Goal: Answer question/provide support: Share knowledge or assist other users

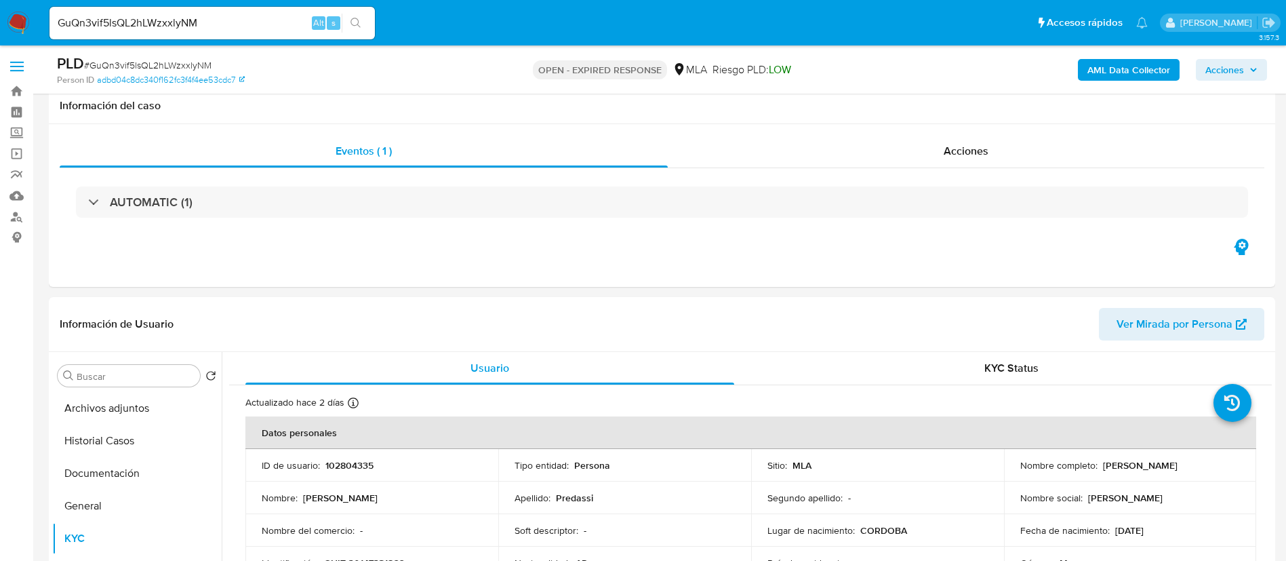
select select "10"
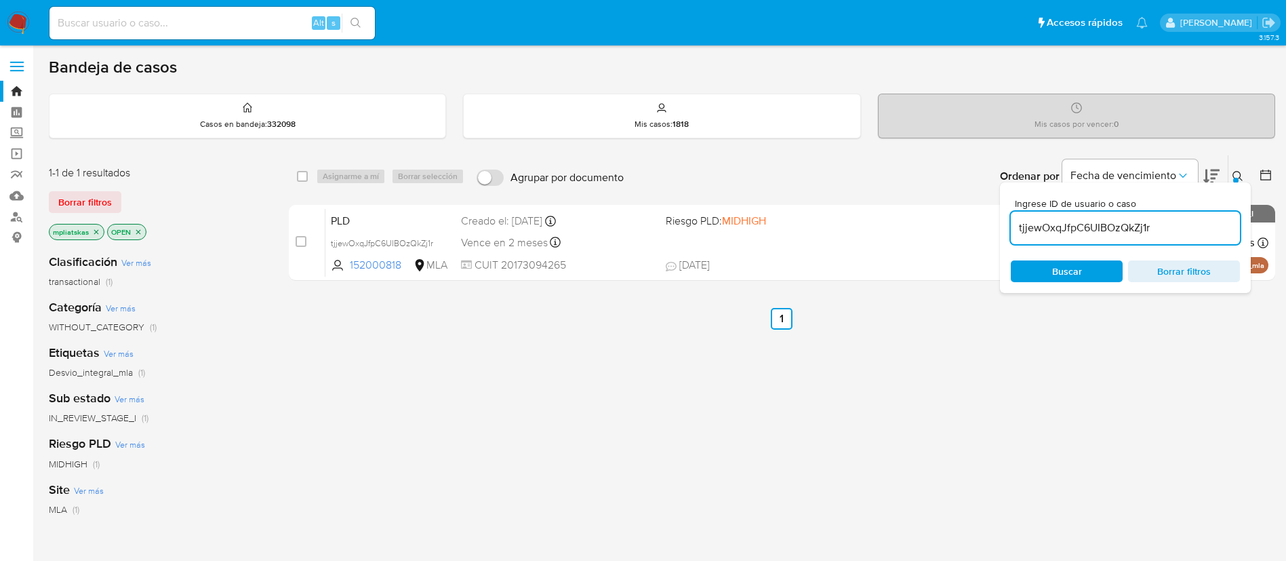
click at [1093, 221] on input "tjjewOxqJfpC6UIBOzQkZj1r" at bounding box center [1125, 228] width 229 height 18
drag, startPoint x: 0, startPoint y: 0, endPoint x: 1093, endPoint y: 220, distance: 1114.9
click at [1093, 220] on input "tjjewOxqJfpC6UIBOzQkZj1r" at bounding box center [1125, 228] width 229 height 18
paste input "GuQn3vif5lsQL2hLWzxxlyNM"
type input "GuQn3vif5lsQL2hLWzxxlyNM"
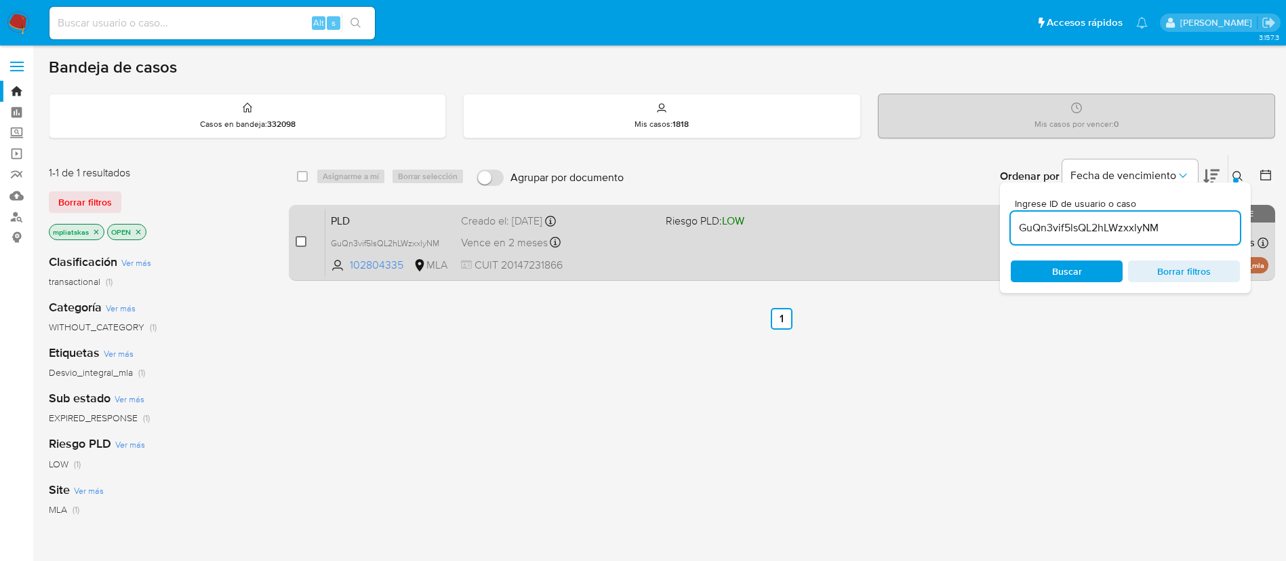
click at [302, 237] on input "checkbox" at bounding box center [301, 241] width 11 height 11
checkbox input "true"
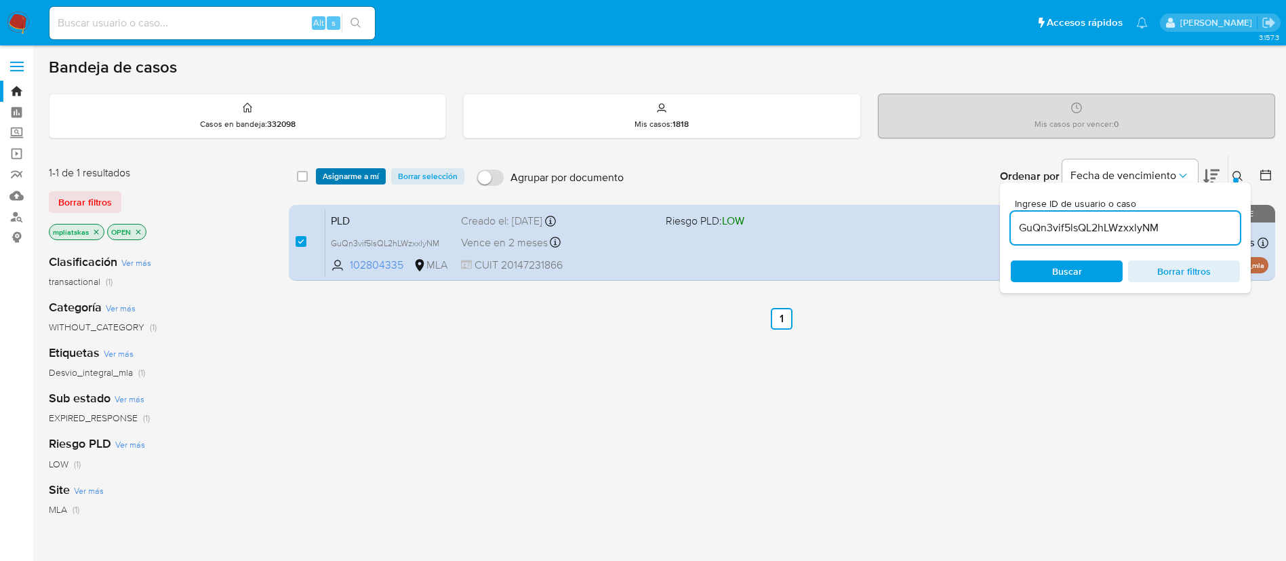
click at [344, 176] on span "Asignarme a mí" at bounding box center [351, 176] width 56 height 14
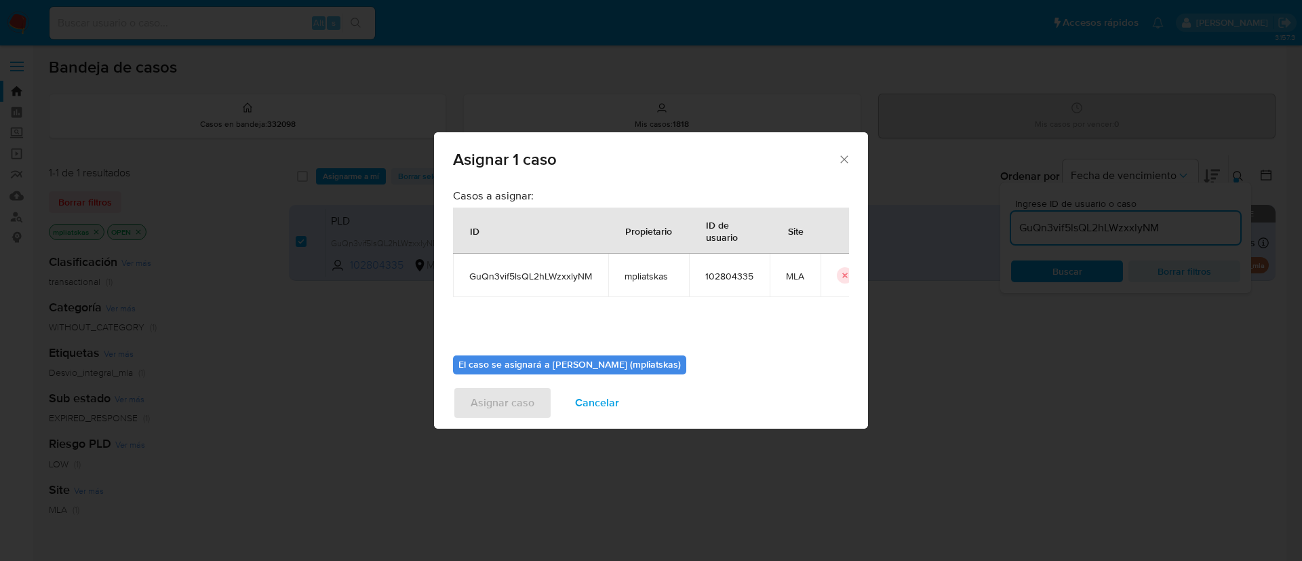
scroll to position [71, 0]
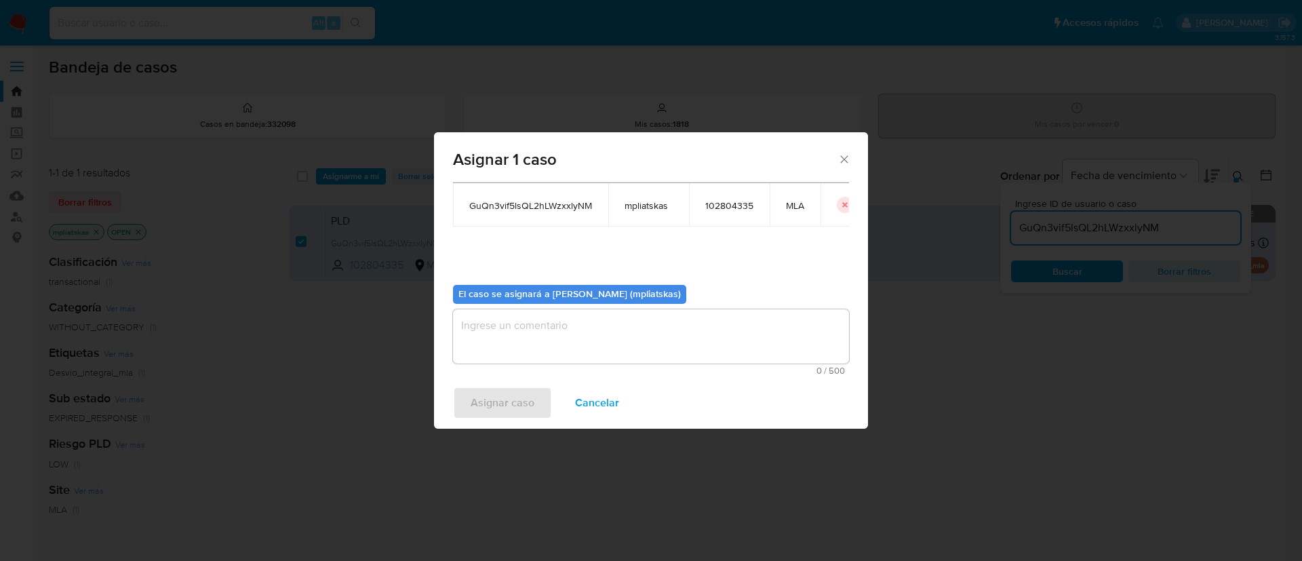
click at [502, 347] on textarea "assign-modal" at bounding box center [651, 336] width 396 height 54
click at [486, 399] on span "Asignar caso" at bounding box center [503, 403] width 64 height 30
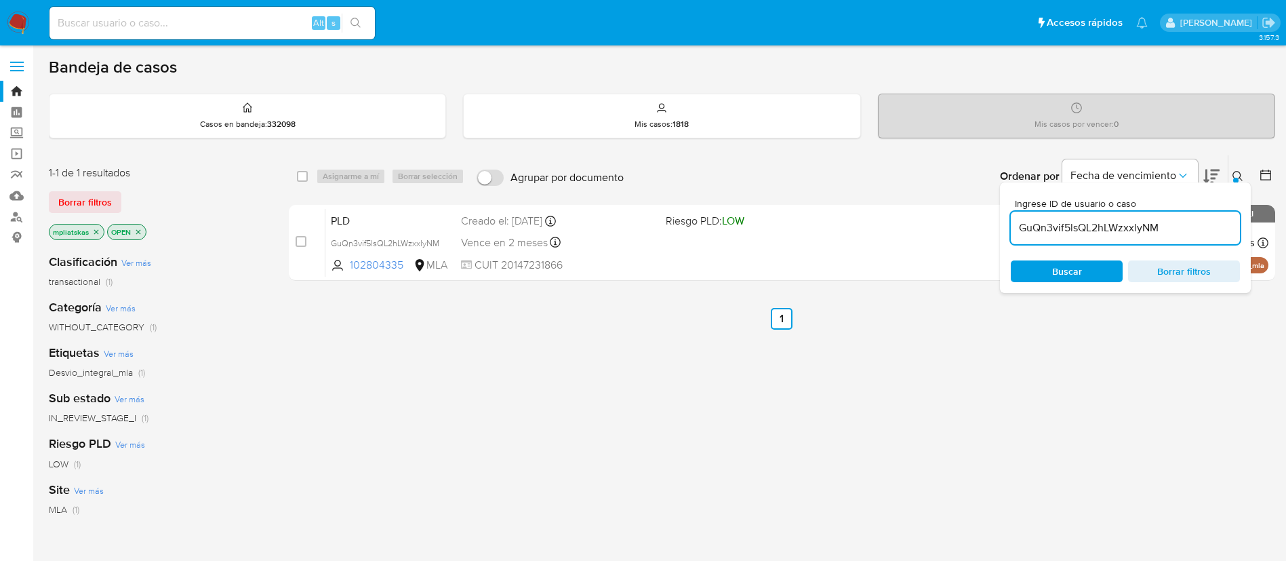
click at [1091, 228] on input "GuQn3vif5lsQL2hLWzxxlyNM" at bounding box center [1125, 228] width 229 height 18
paste input "ZndmtUZ96cRIEG4iHoeQ6KBD"
type input "ZndmtUZ96cRIEG4iHoeQ6KBD"
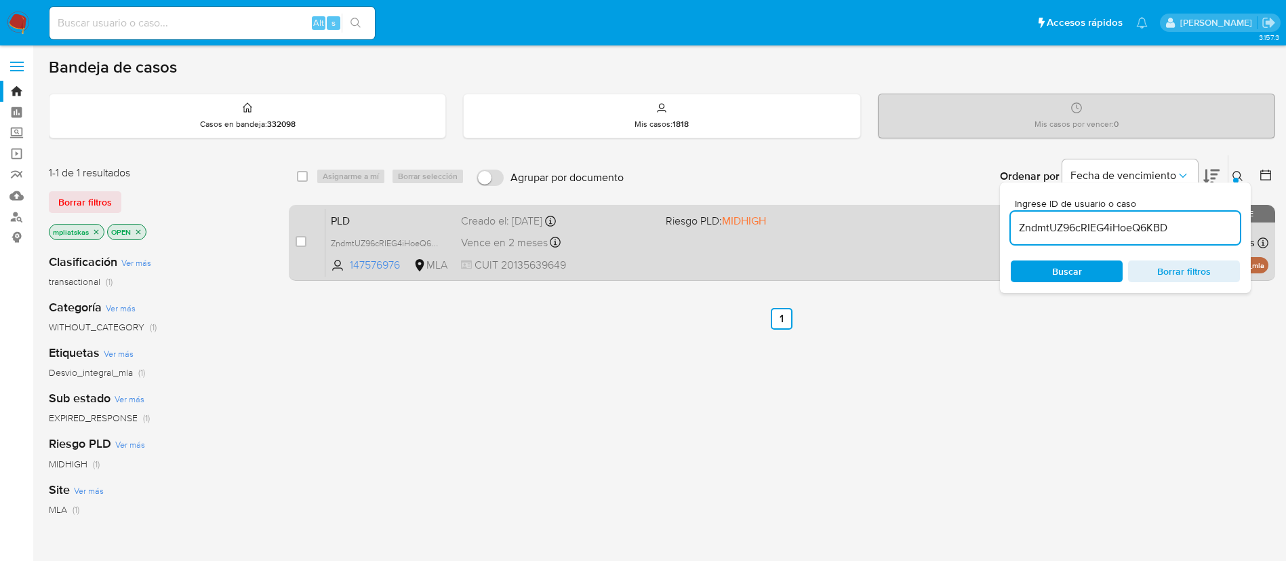
click at [300, 248] on div "case-item-checkbox" at bounding box center [301, 243] width 11 height 16
click at [300, 245] on input "checkbox" at bounding box center [301, 241] width 11 height 11
checkbox input "true"
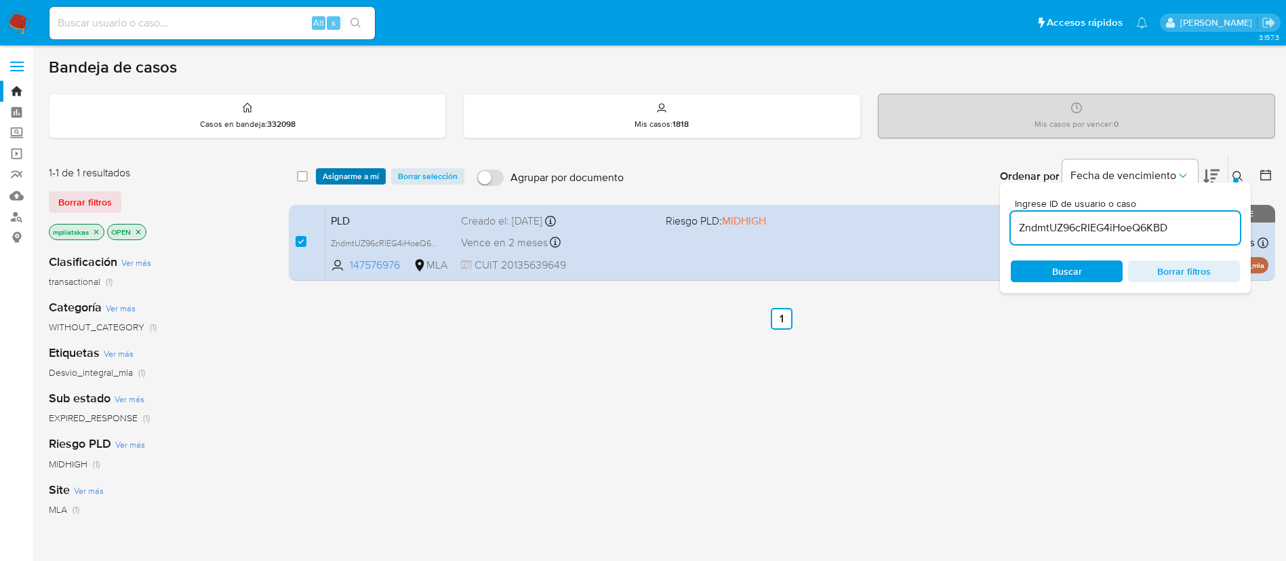
click at [341, 174] on span "Asignarme a mí" at bounding box center [351, 176] width 56 height 14
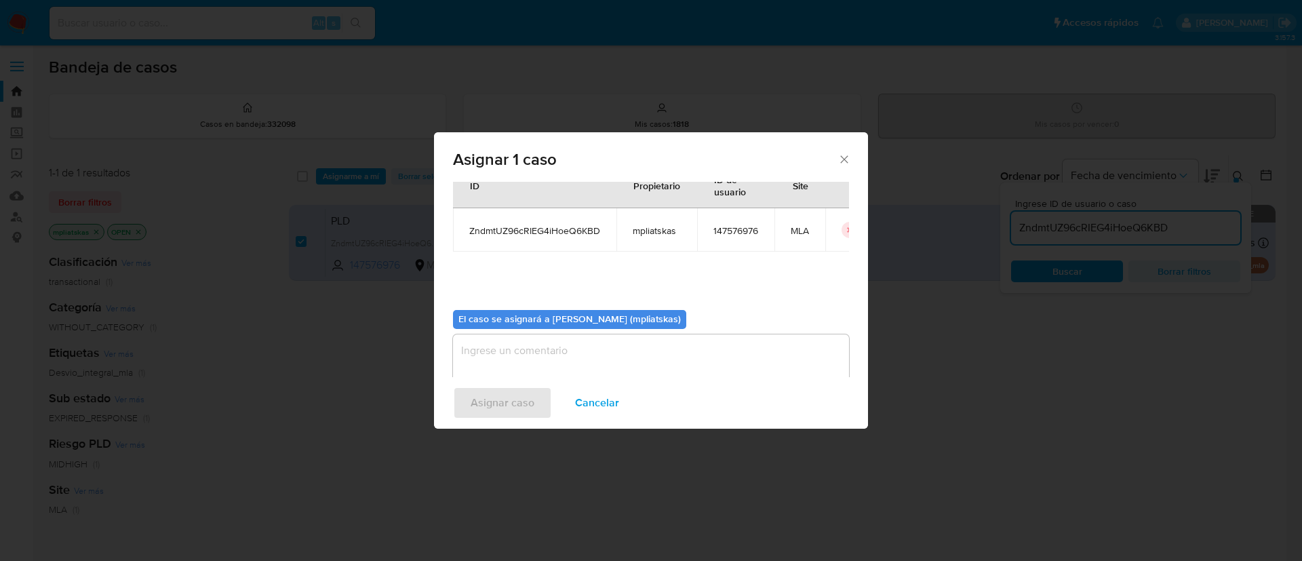
scroll to position [71, 0]
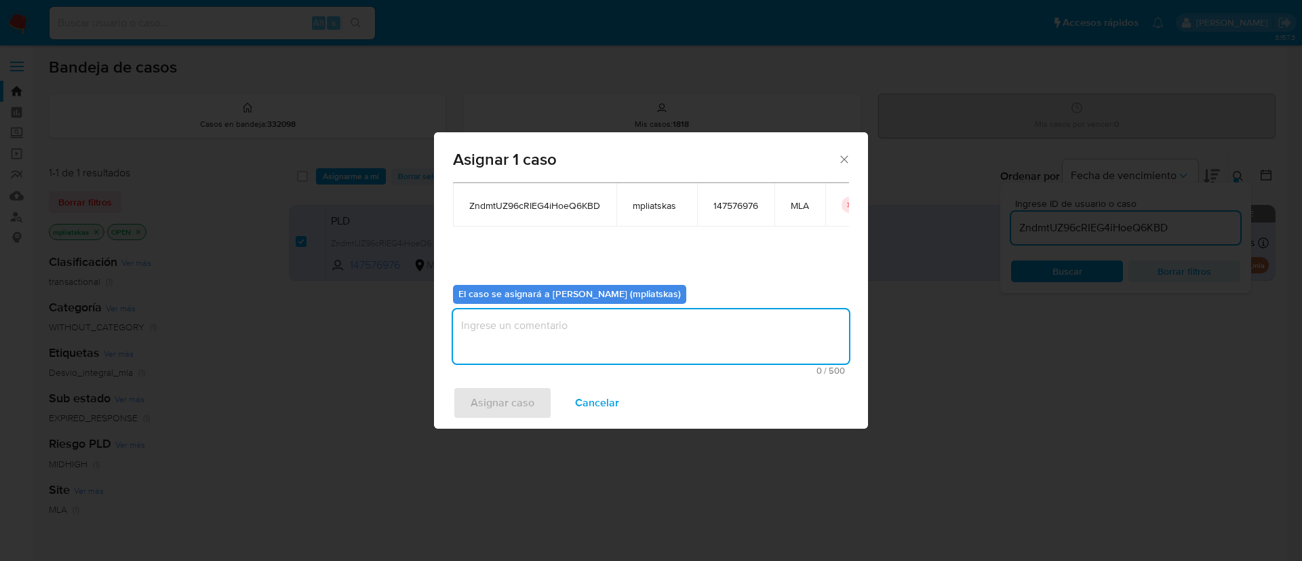
click at [591, 329] on textarea "assign-modal" at bounding box center [651, 336] width 396 height 54
click at [504, 398] on span "Asignar caso" at bounding box center [503, 403] width 64 height 30
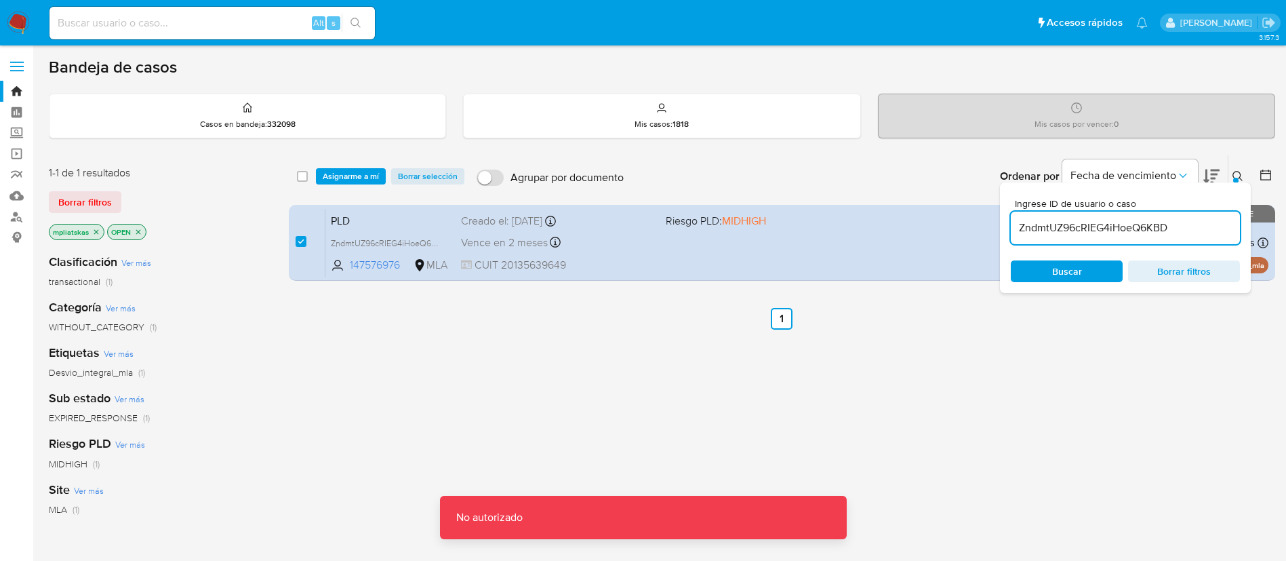
click at [342, 169] on span "Asignarme a mí" at bounding box center [351, 176] width 56 height 14
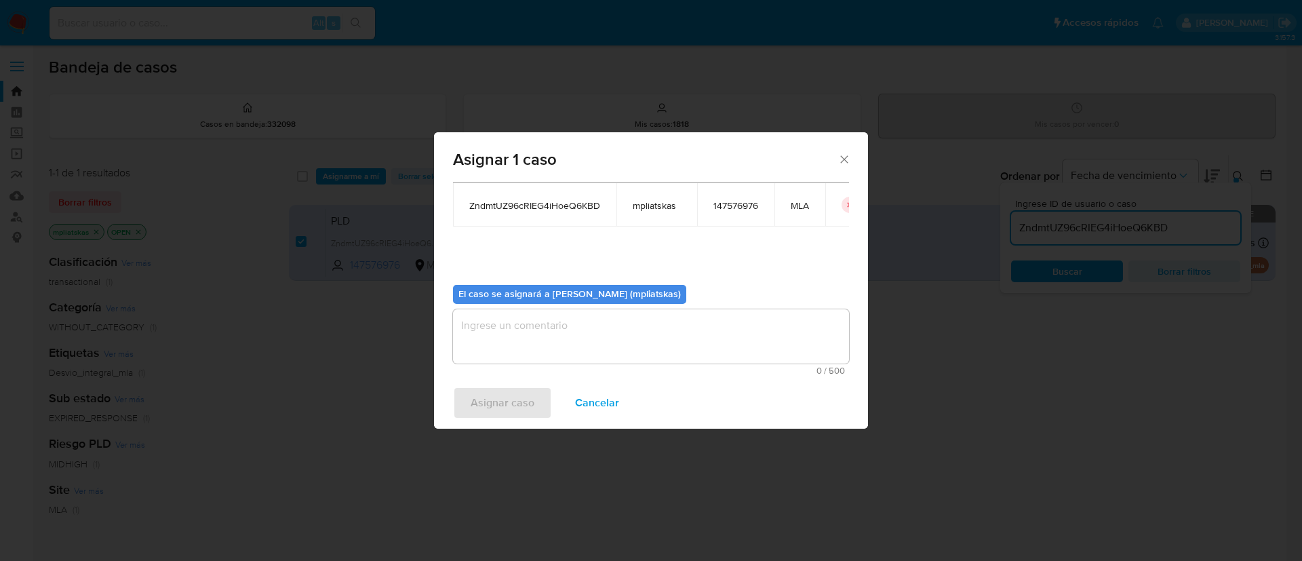
click at [551, 369] on span "0 / 500" at bounding box center [651, 370] width 388 height 9
click at [539, 353] on textarea "assign-modal" at bounding box center [651, 336] width 396 height 54
click at [507, 402] on span "Asignar caso" at bounding box center [503, 403] width 64 height 30
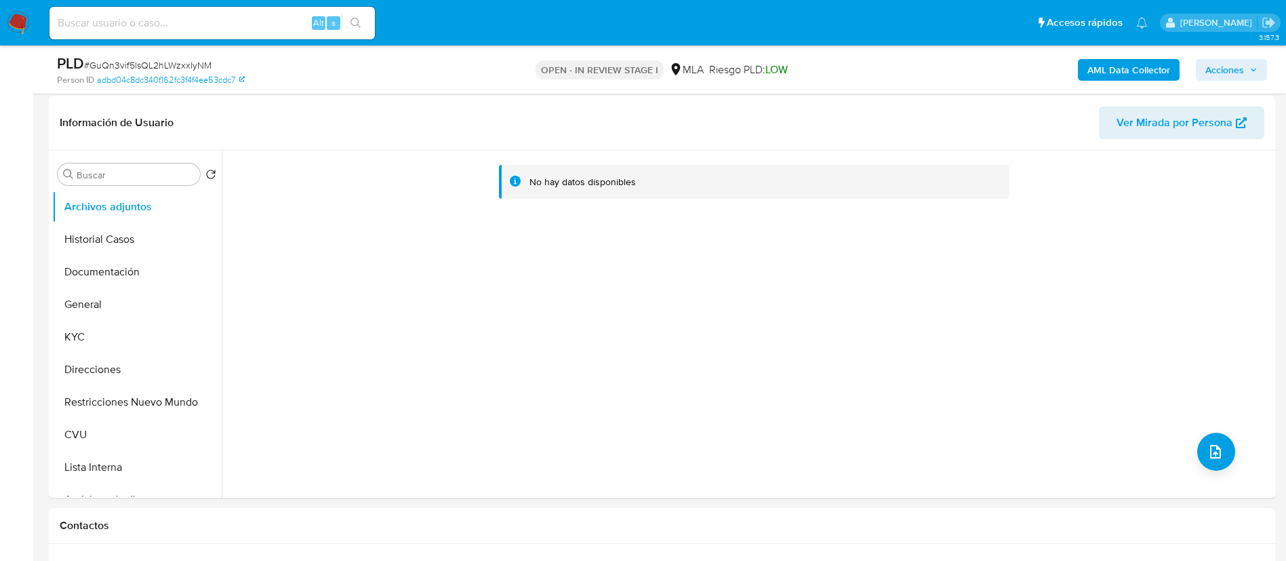
select select "10"
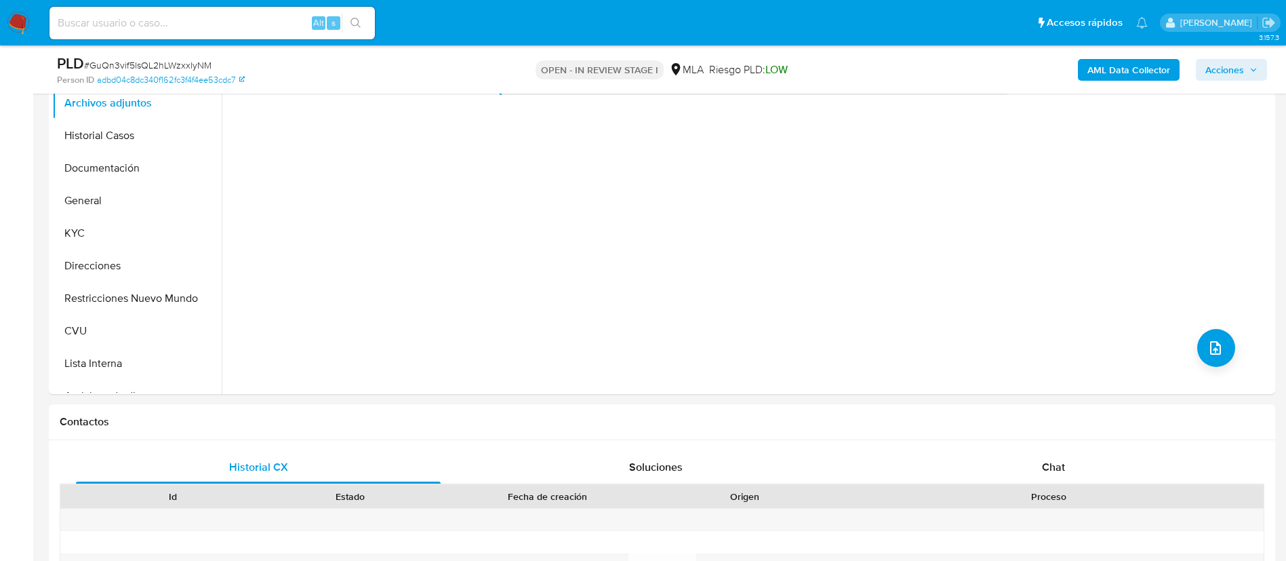
scroll to position [407, 0]
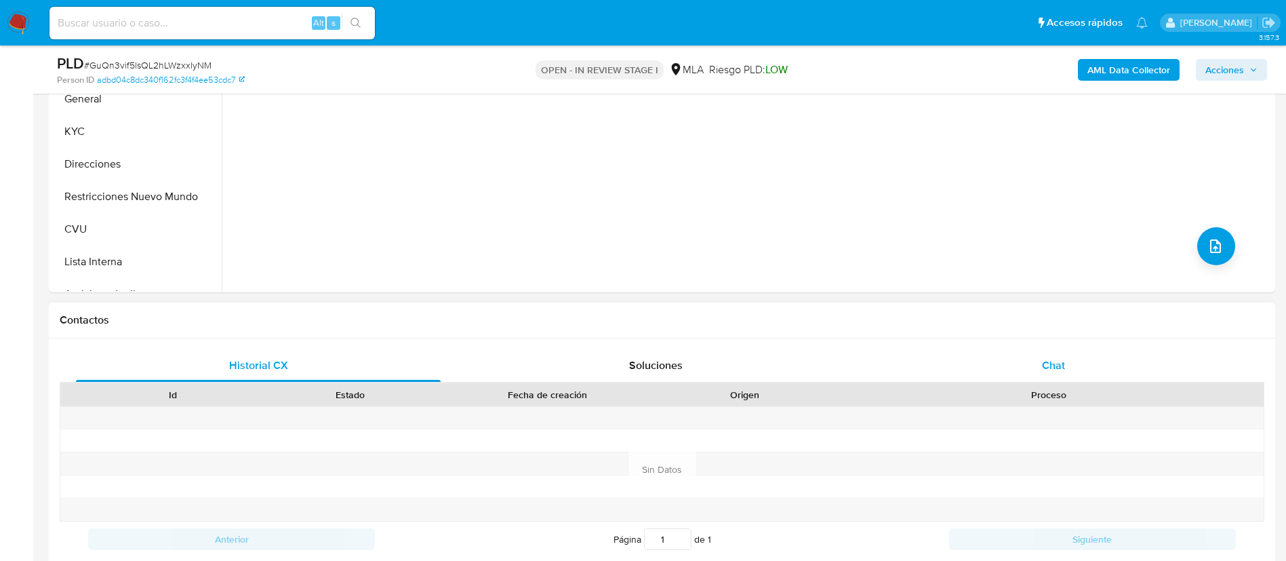
click at [1033, 356] on div "Chat" at bounding box center [1053, 365] width 365 height 33
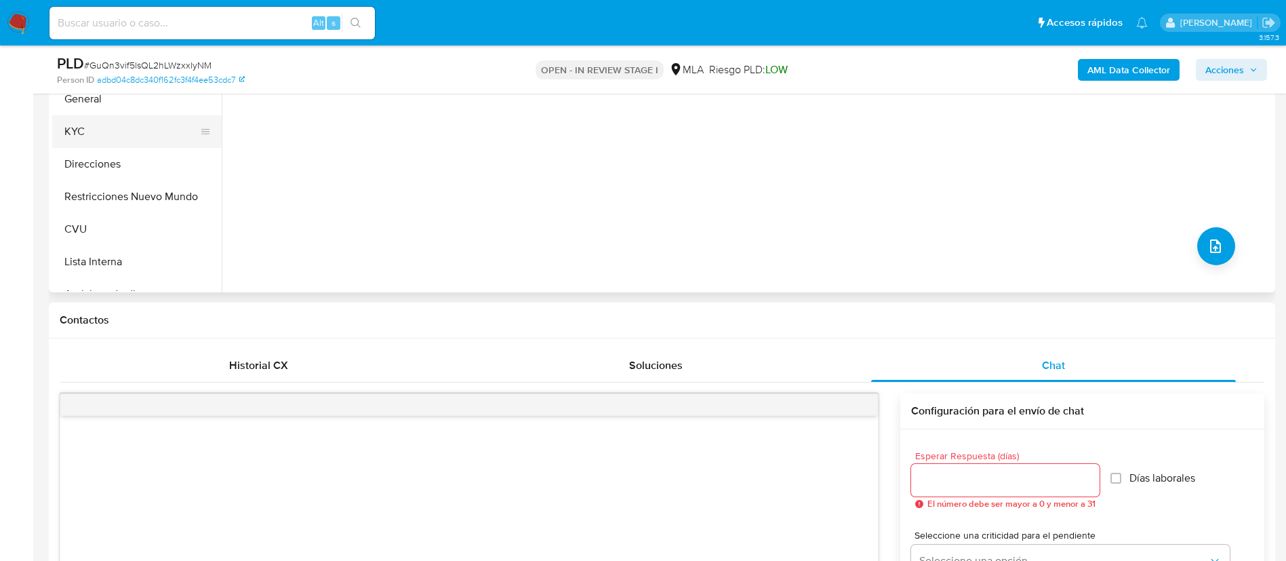
click at [108, 136] on button "KYC" at bounding box center [131, 131] width 159 height 33
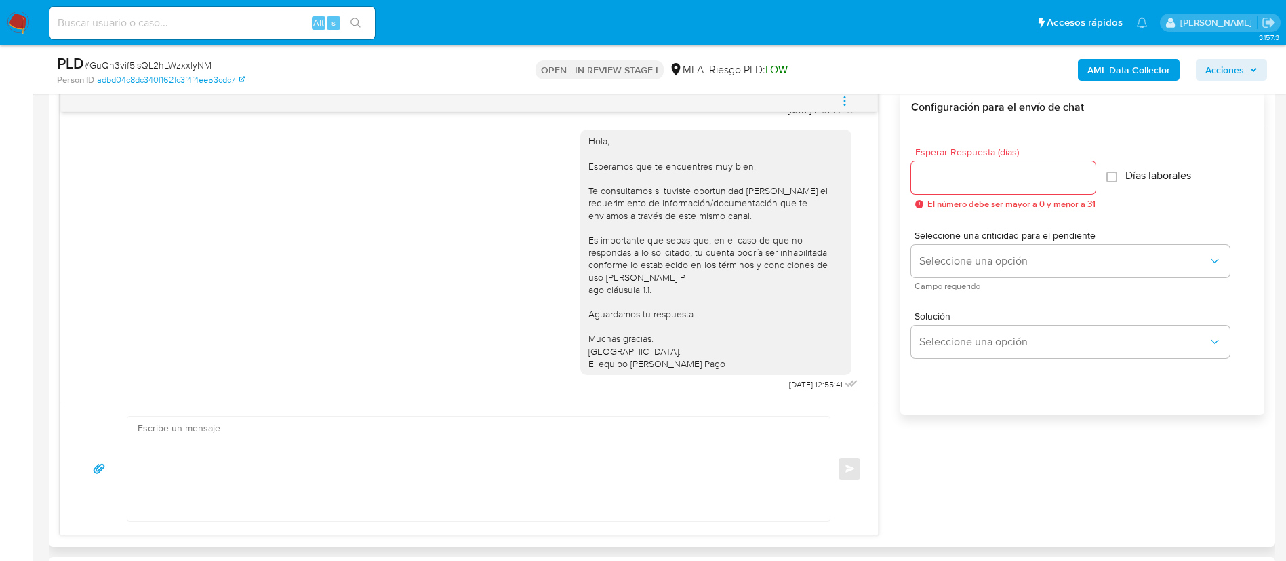
scroll to position [712, 0]
click at [476, 479] on textarea at bounding box center [475, 467] width 675 height 104
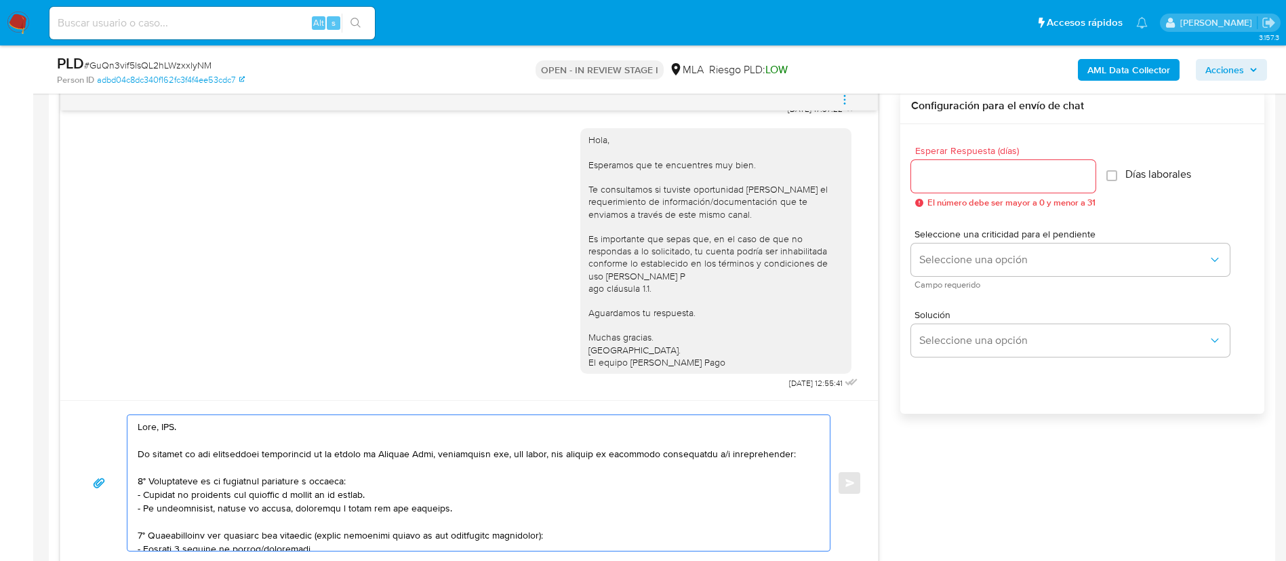
click at [172, 431] on textarea at bounding box center [475, 483] width 675 height 136
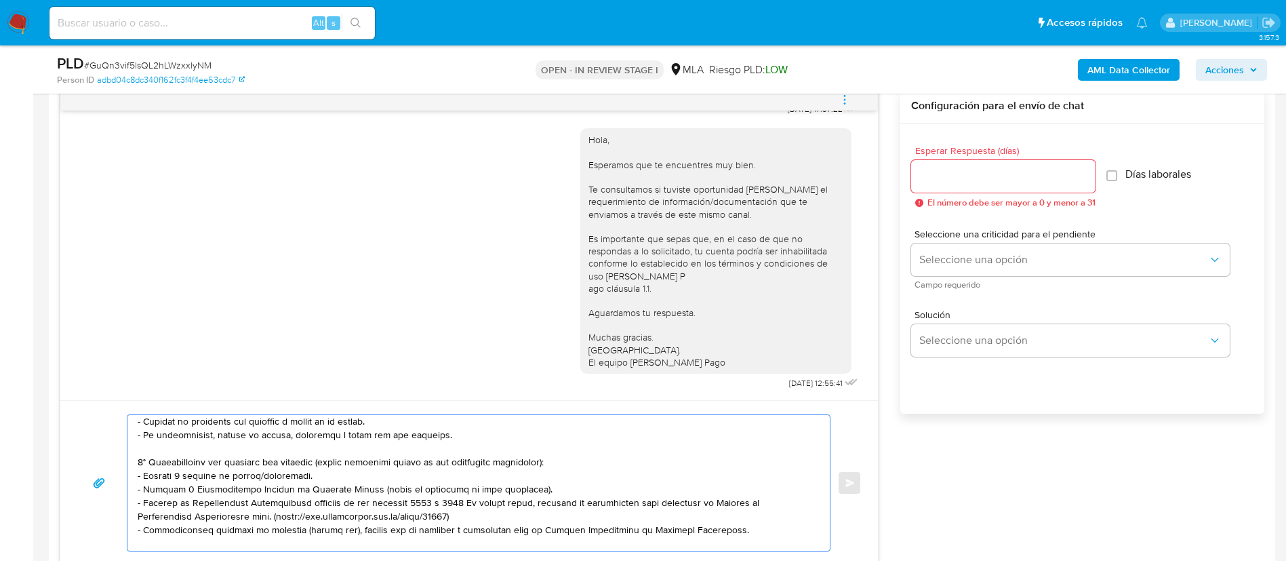
scroll to position [102, 0]
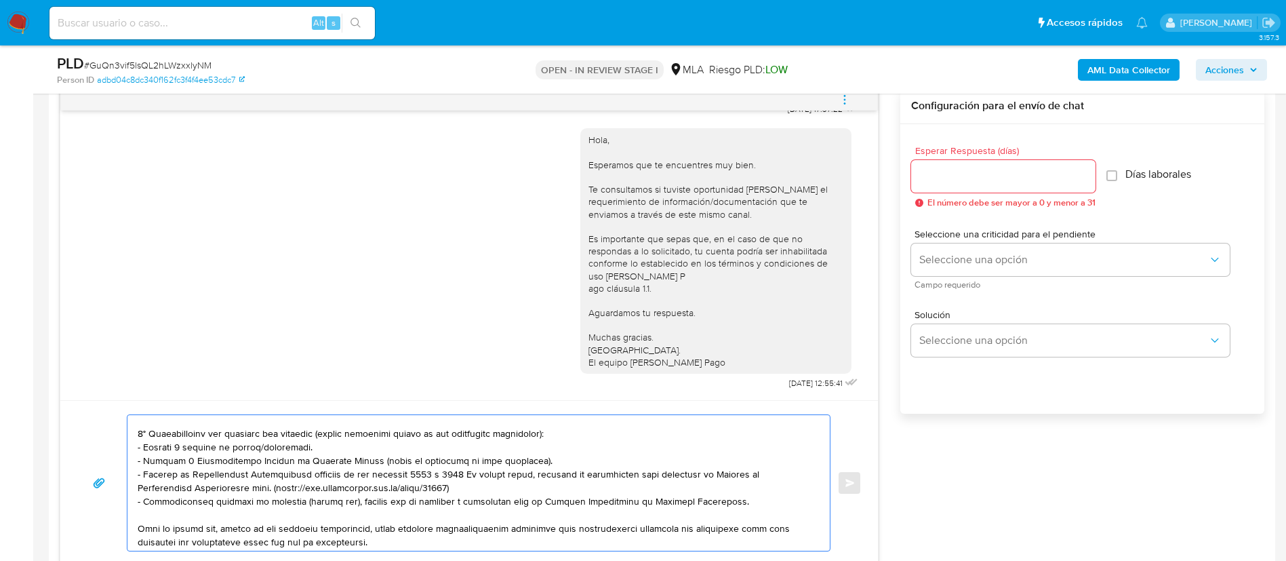
click at [263, 452] on textarea at bounding box center [475, 483] width 675 height 136
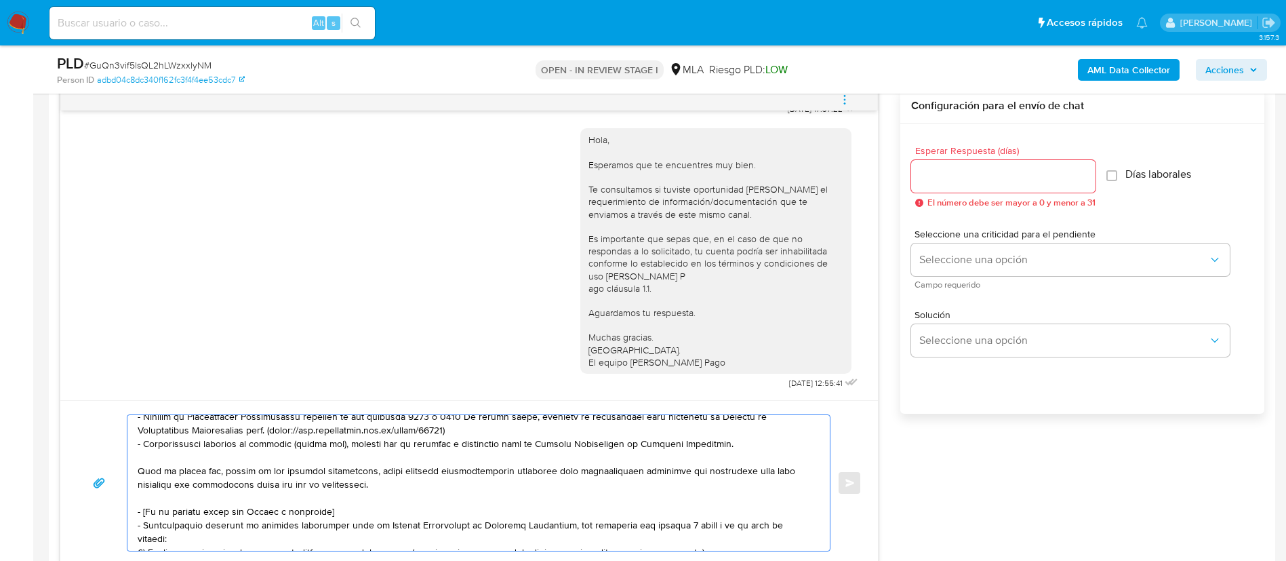
scroll to position [203, 0]
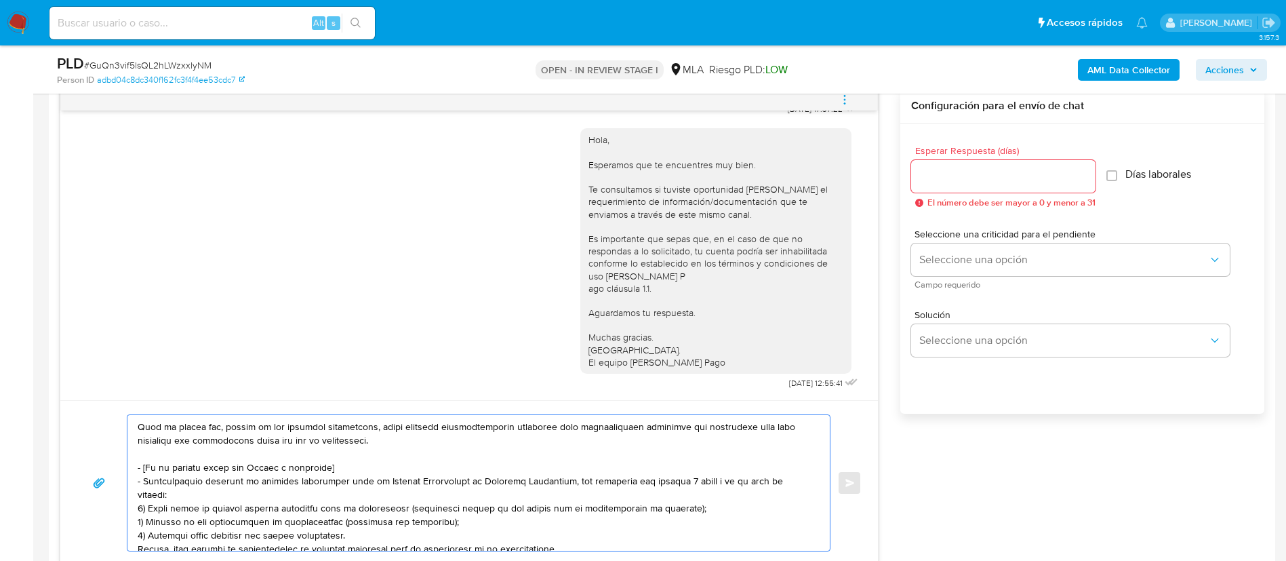
drag, startPoint x: 138, startPoint y: 466, endPoint x: 562, endPoint y: 532, distance: 429.6
click at [562, 532] on textarea at bounding box center [475, 483] width 675 height 136
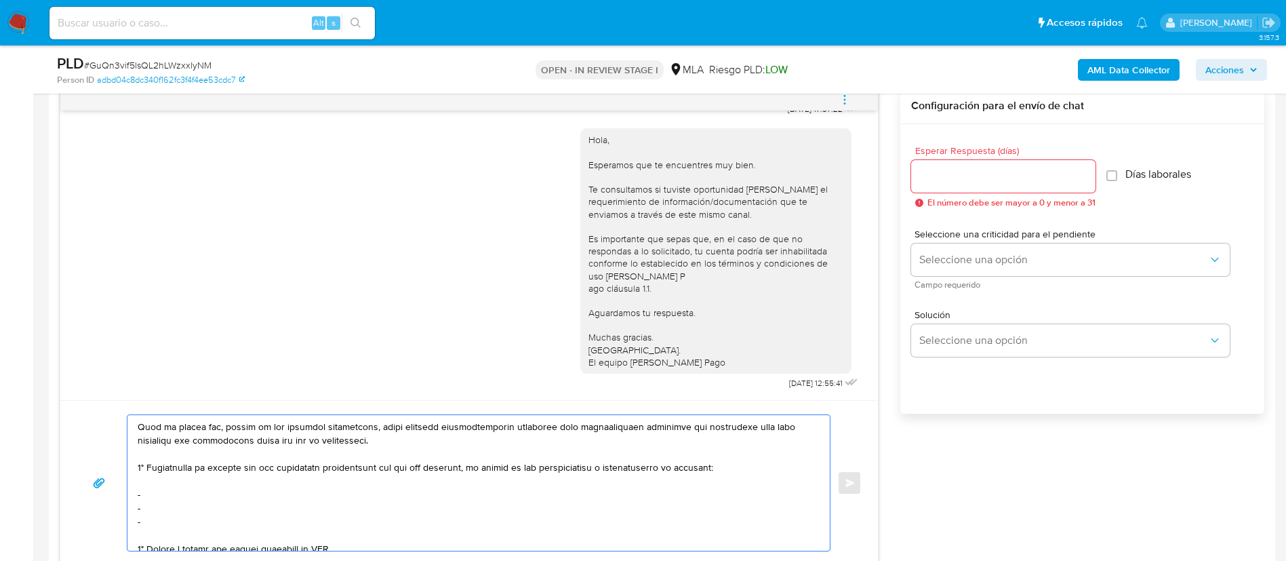
scroll to position [190, 0]
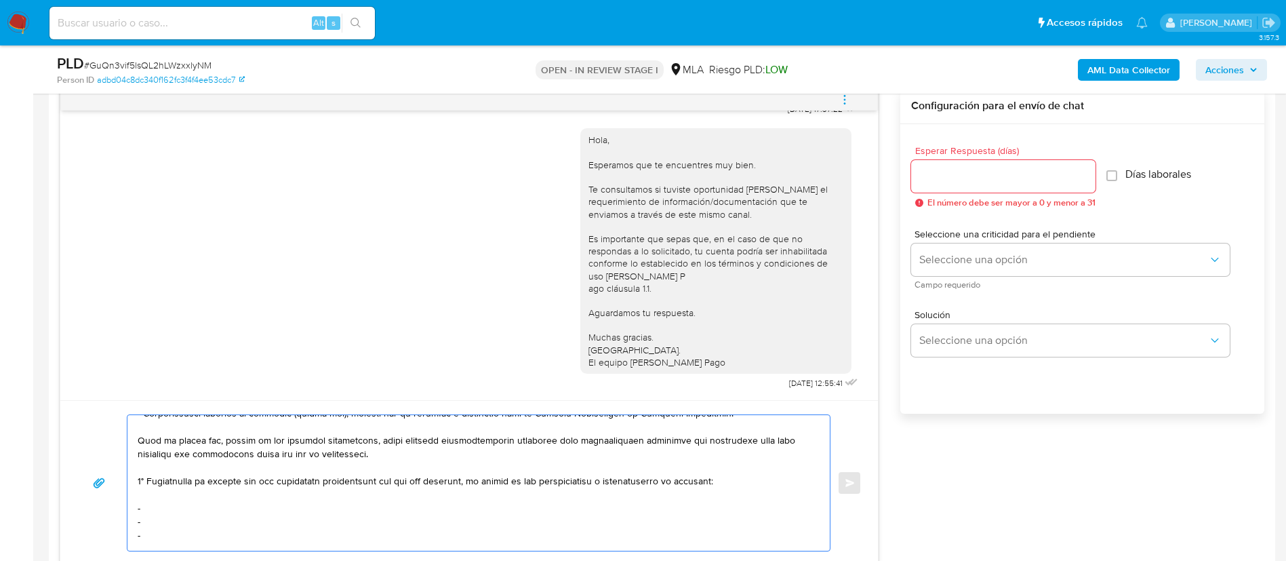
click at [245, 508] on textarea at bounding box center [475, 483] width 675 height 136
paste textarea "Geniki Kliniki S.A. - CUIT 30717961982"
click at [195, 527] on textarea at bounding box center [475, 483] width 675 height 136
paste textarea "Grupo Pgc Care Sas - CUIT 30716795825"
click at [194, 534] on textarea at bounding box center [475, 483] width 675 height 136
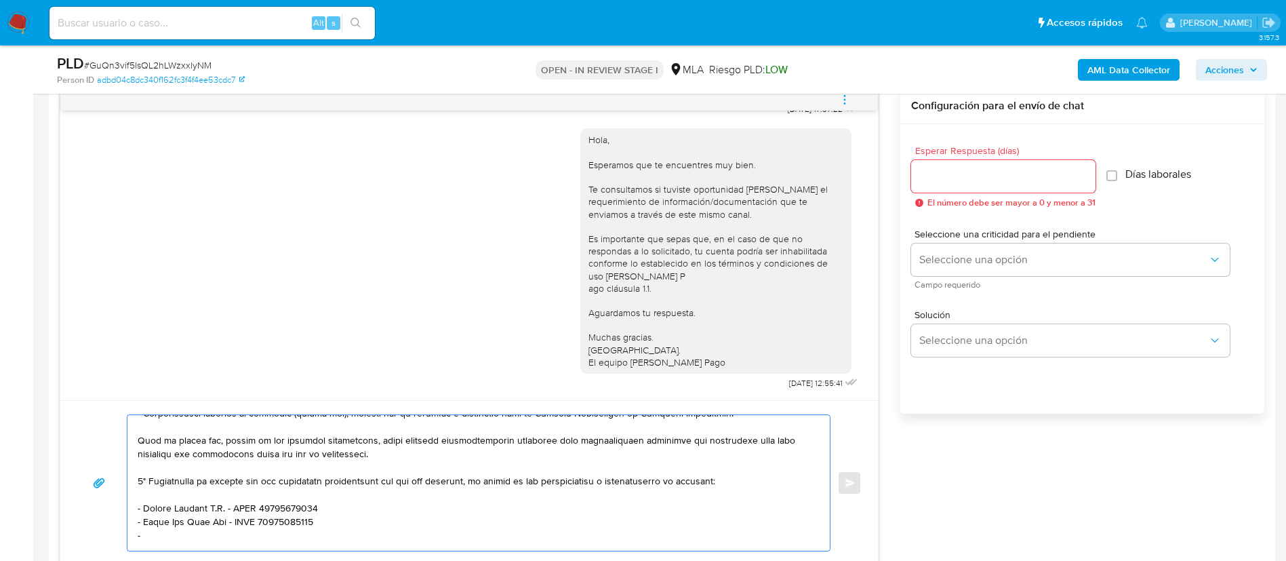
paste textarea "William Fabian Alegre Martinez - CUIT 20188667725"
click at [139, 532] on textarea at bounding box center [475, 483] width 675 height 136
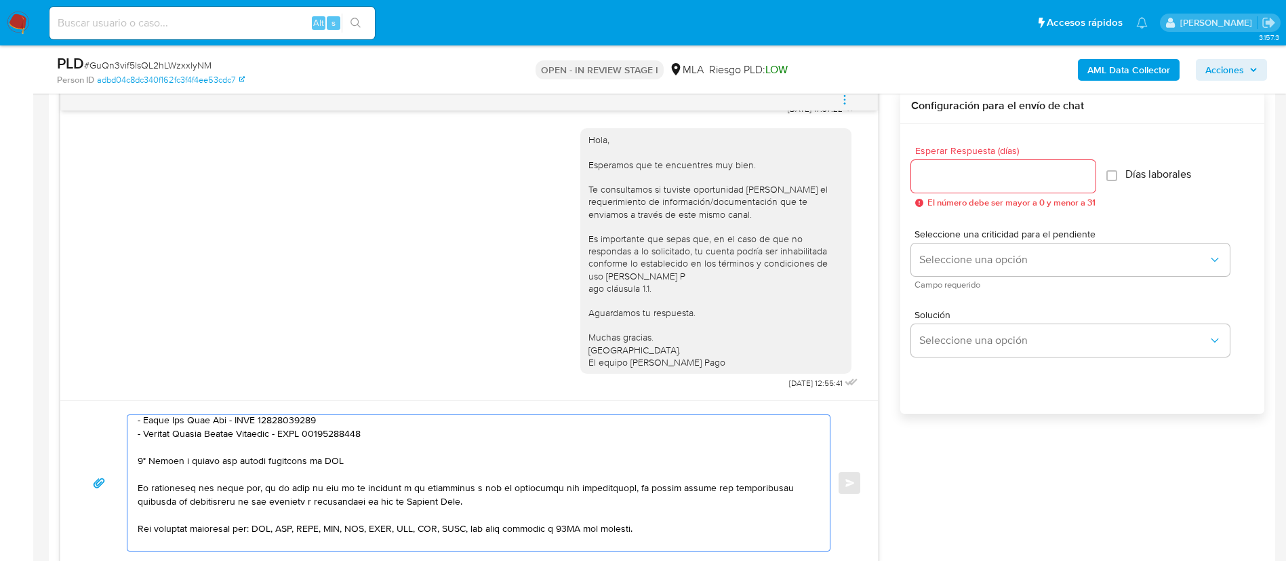
click at [225, 459] on textarea at bounding box center [475, 483] width 675 height 136
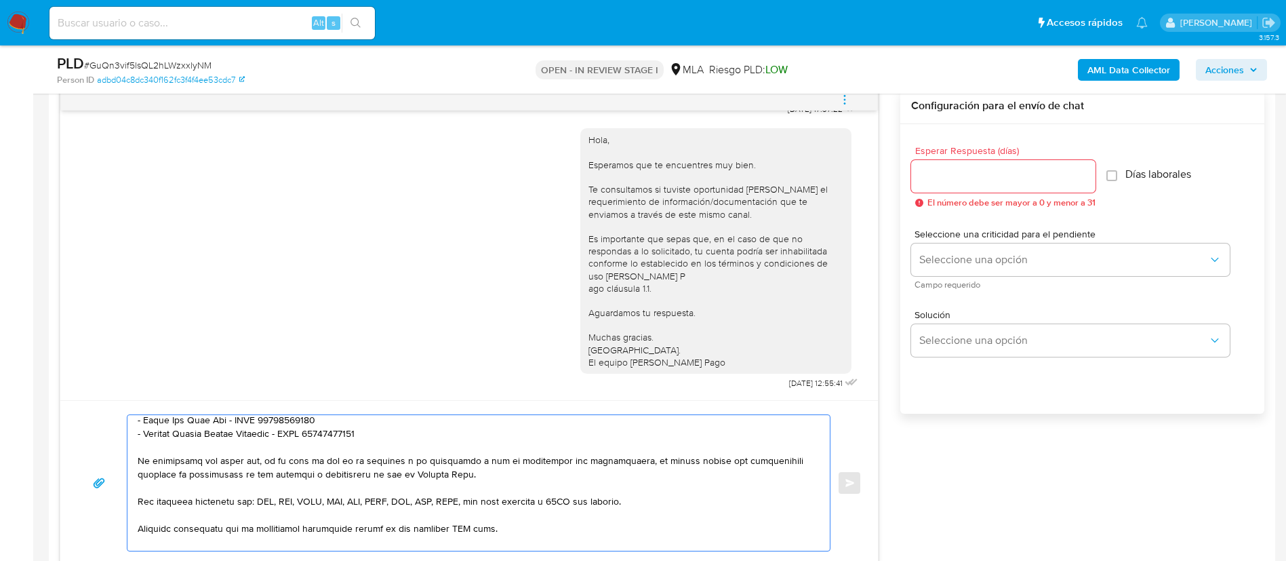
click at [464, 529] on textarea at bounding box center [475, 483] width 675 height 136
type textarea "Hola, Marcelo. En función de las operaciones registradas en tu cuenta de Mercad…"
click at [1010, 174] on input "Esperar Respuesta (días)" at bounding box center [1003, 176] width 184 height 18
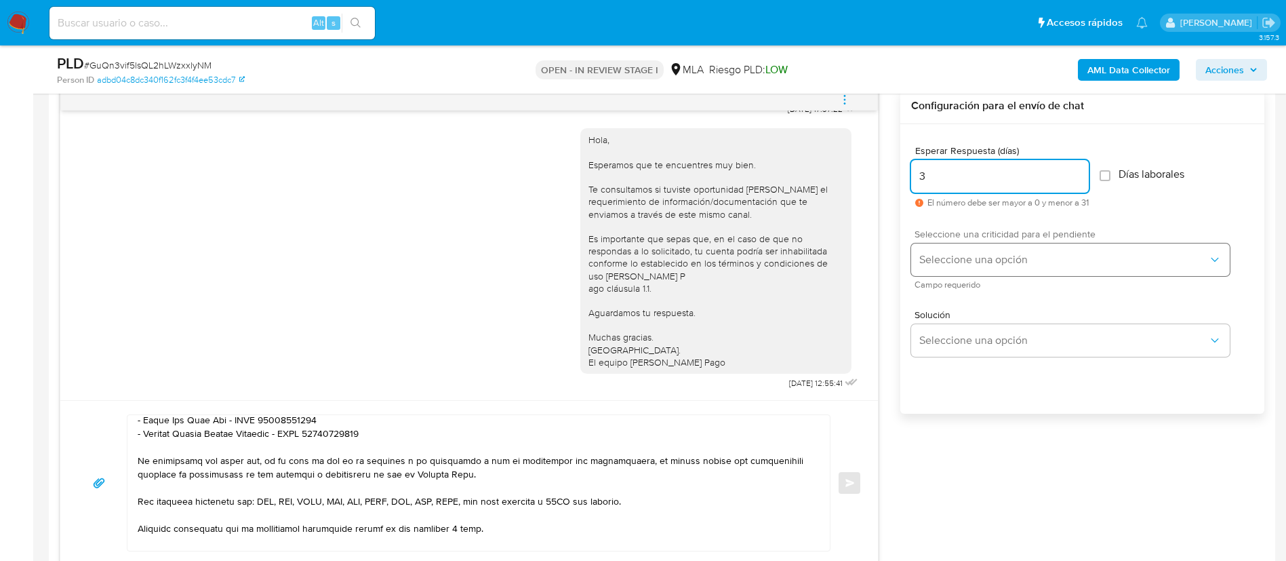
type input "3"
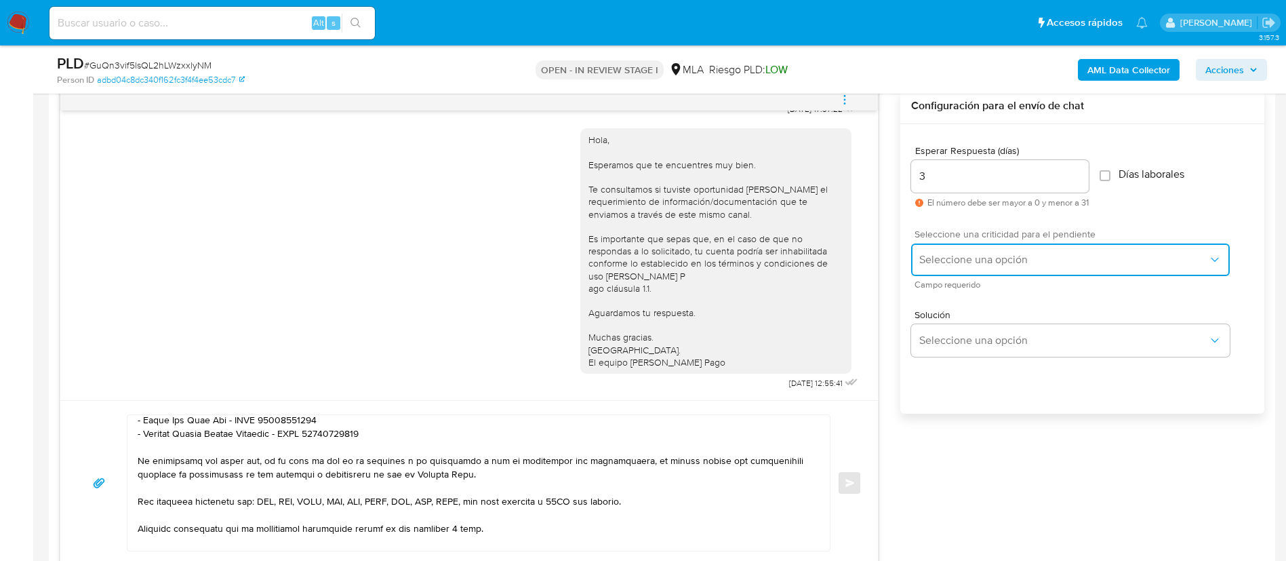
click at [989, 260] on span "Seleccione una opción" at bounding box center [1063, 260] width 289 height 14
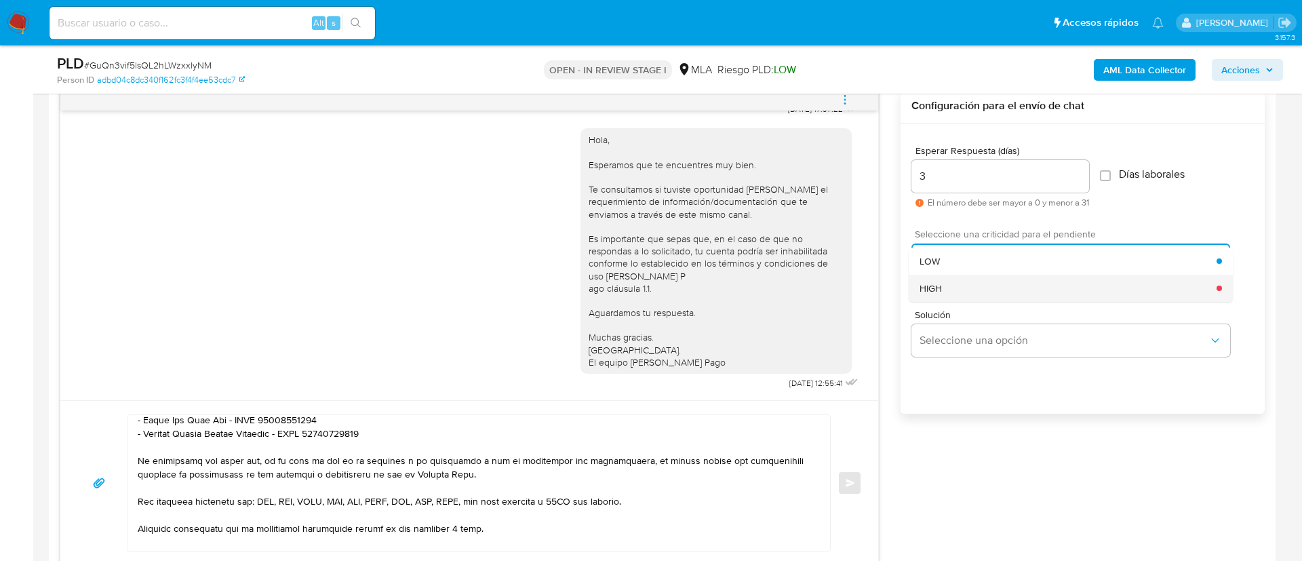
click at [981, 294] on div "HIGH" at bounding box center [1067, 288] width 297 height 27
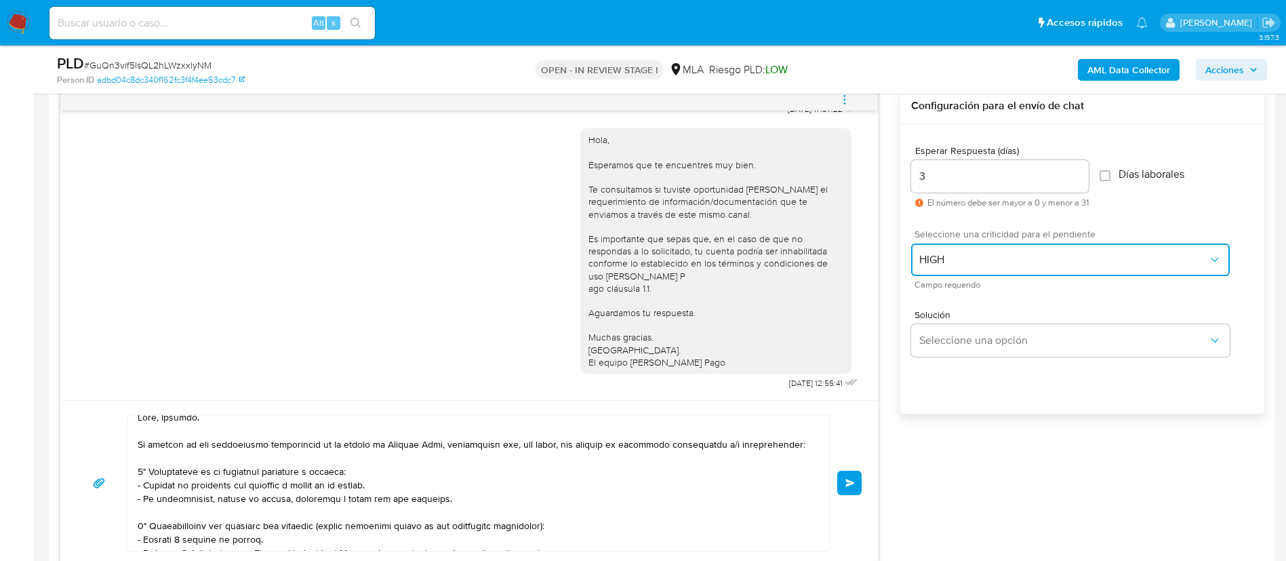
scroll to position [0, 0]
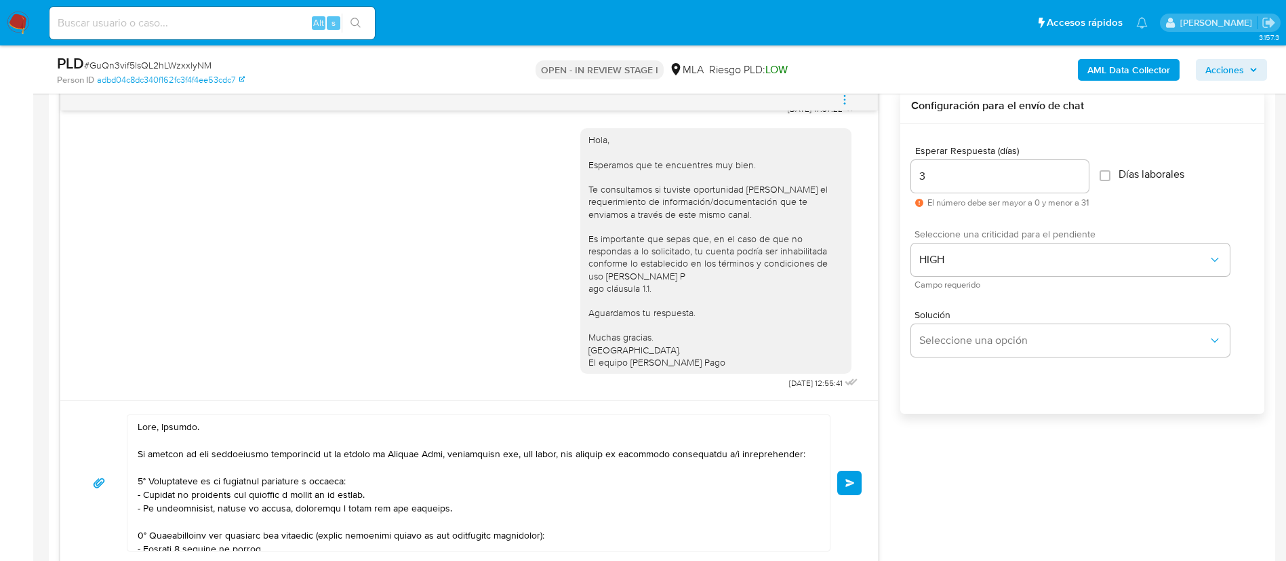
click at [850, 487] on button "Enviar" at bounding box center [849, 483] width 24 height 24
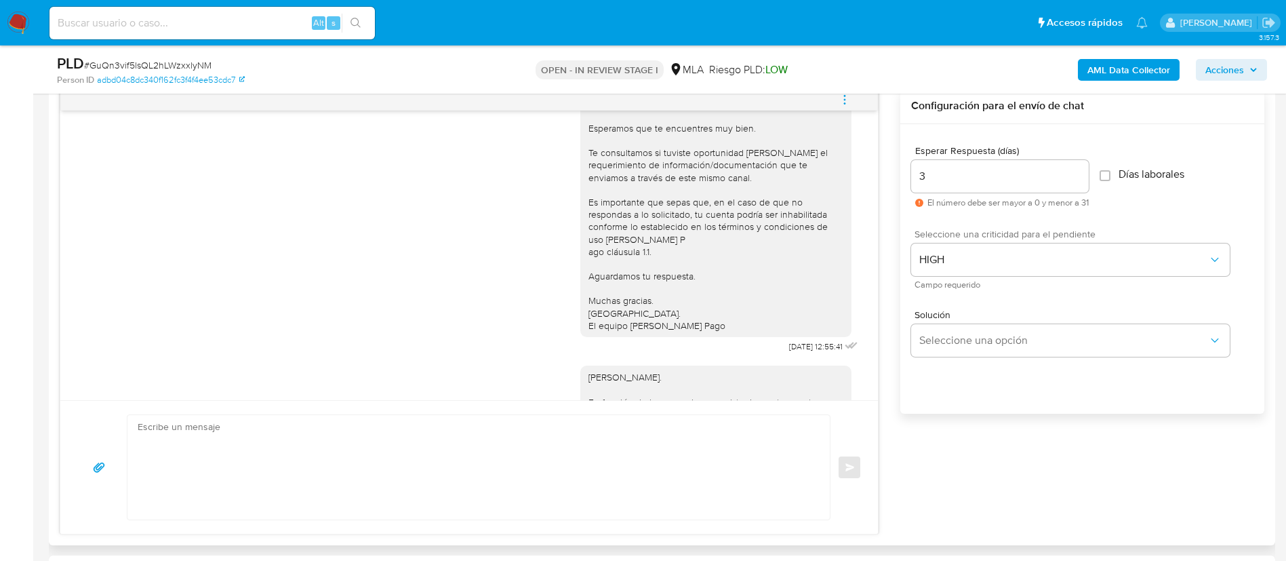
scroll to position [1458, 0]
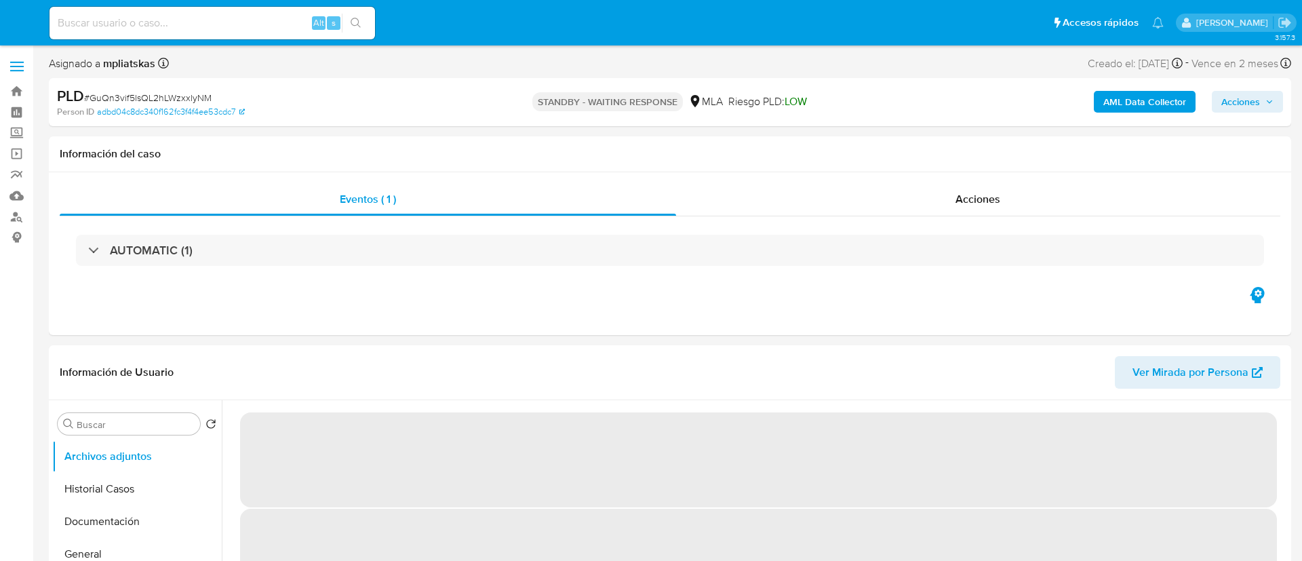
select select "10"
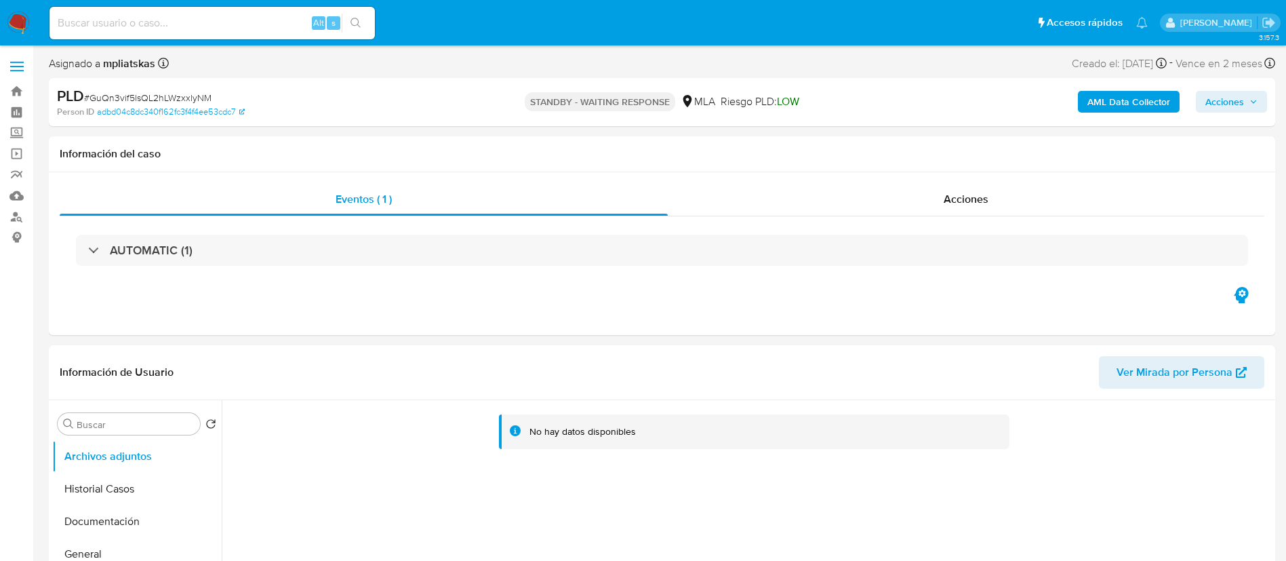
click at [239, 37] on div "Alt s" at bounding box center [211, 23] width 325 height 33
click at [224, 20] on input at bounding box center [211, 23] width 325 height 18
paste input "ZndmtUZ96cRIEG4iHoeQ6KBD"
type input "ZndmtUZ96cRIEG4iHoeQ6KBD"
click at [347, 19] on button "search-icon" at bounding box center [356, 23] width 28 height 19
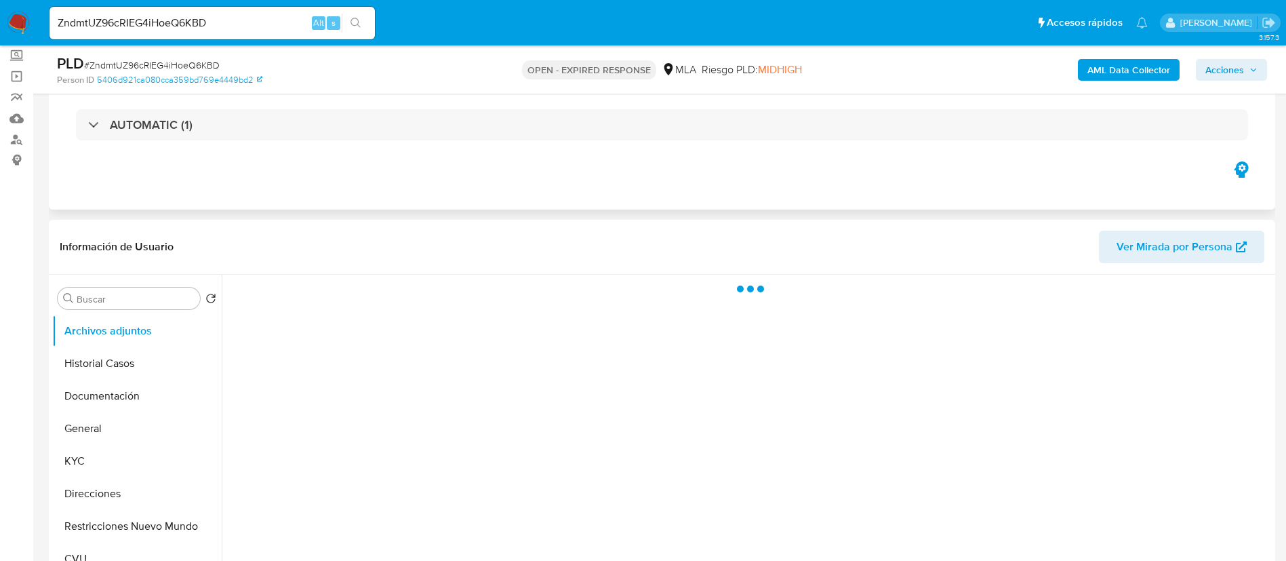
scroll to position [203, 0]
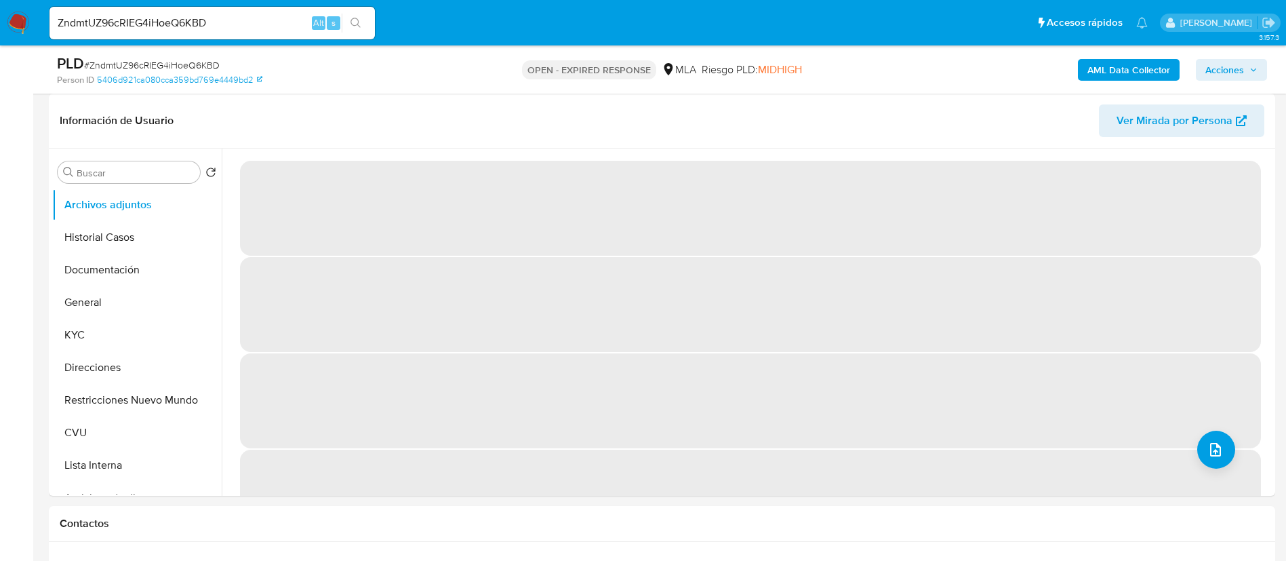
select select "10"
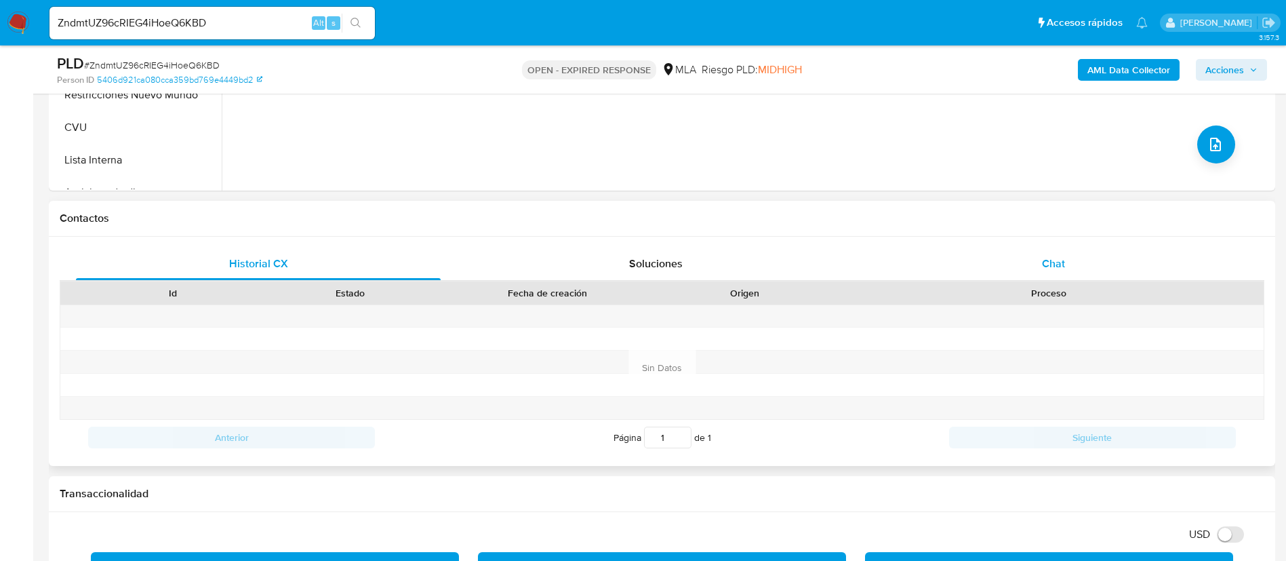
click at [1080, 268] on div "Chat" at bounding box center [1053, 263] width 365 height 33
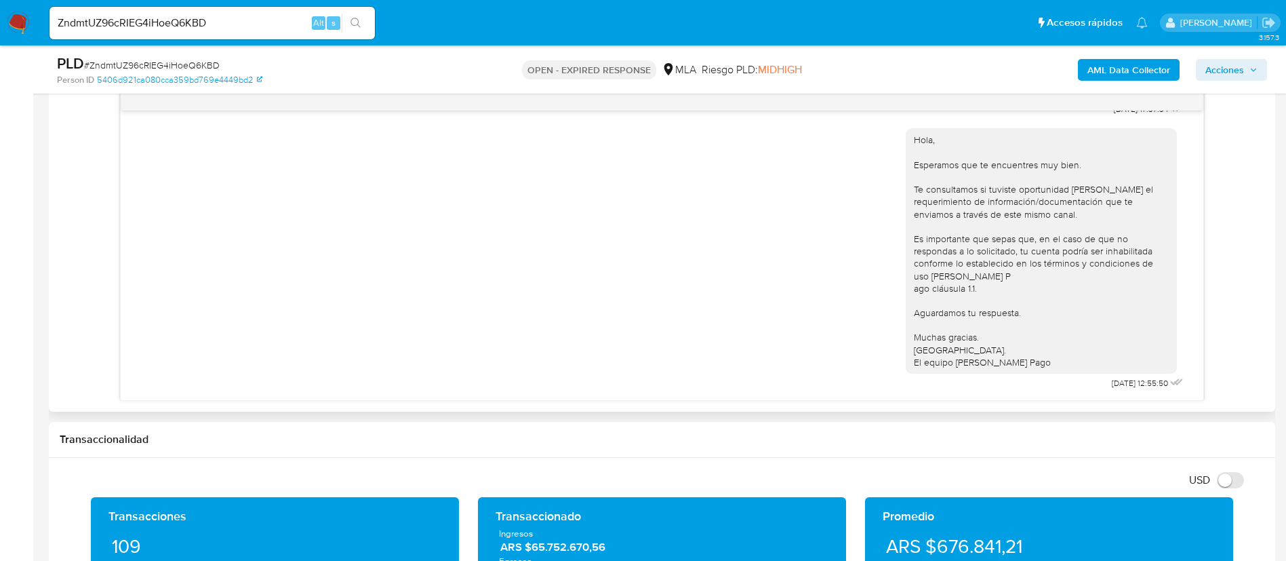
scroll to position [407, 0]
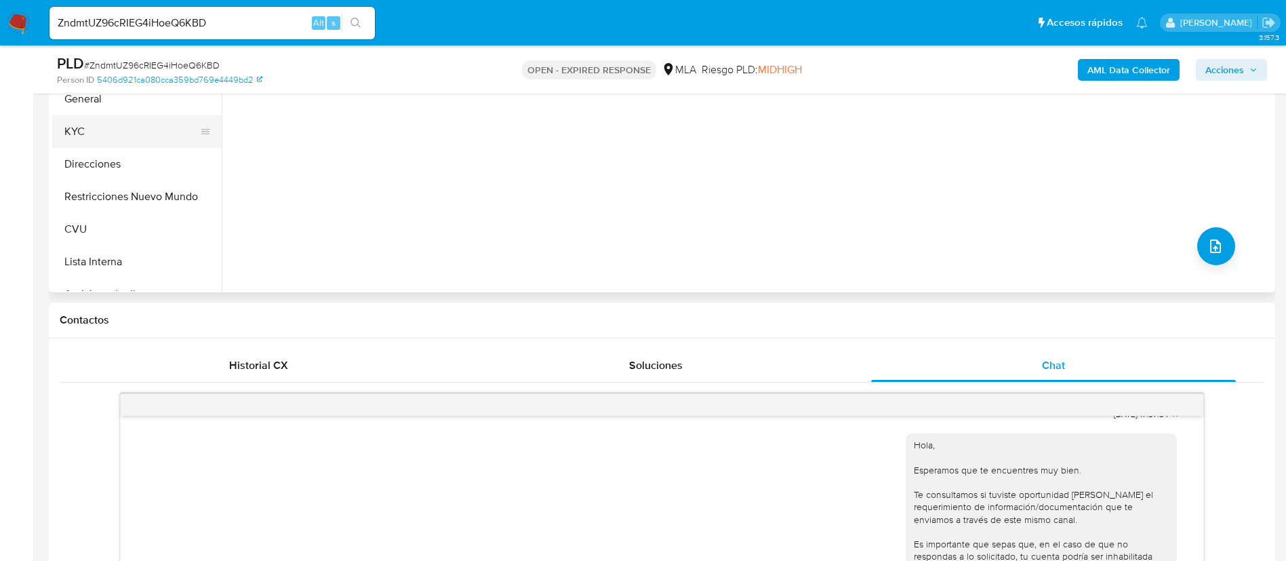
click at [100, 132] on button "KYC" at bounding box center [131, 131] width 159 height 33
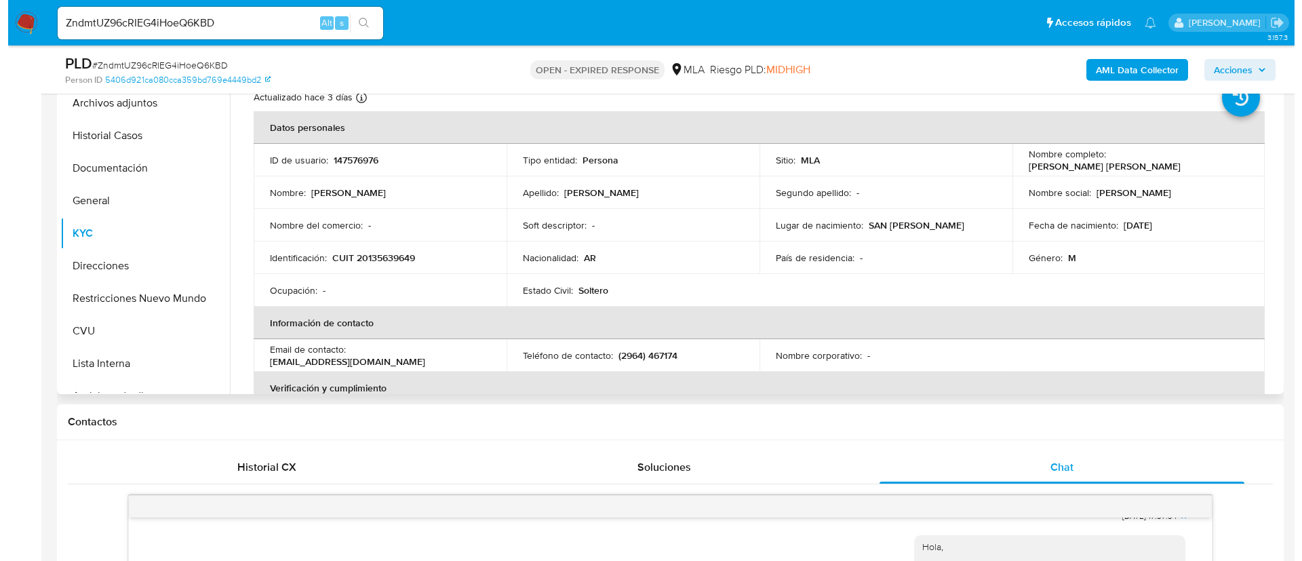
scroll to position [203, 0]
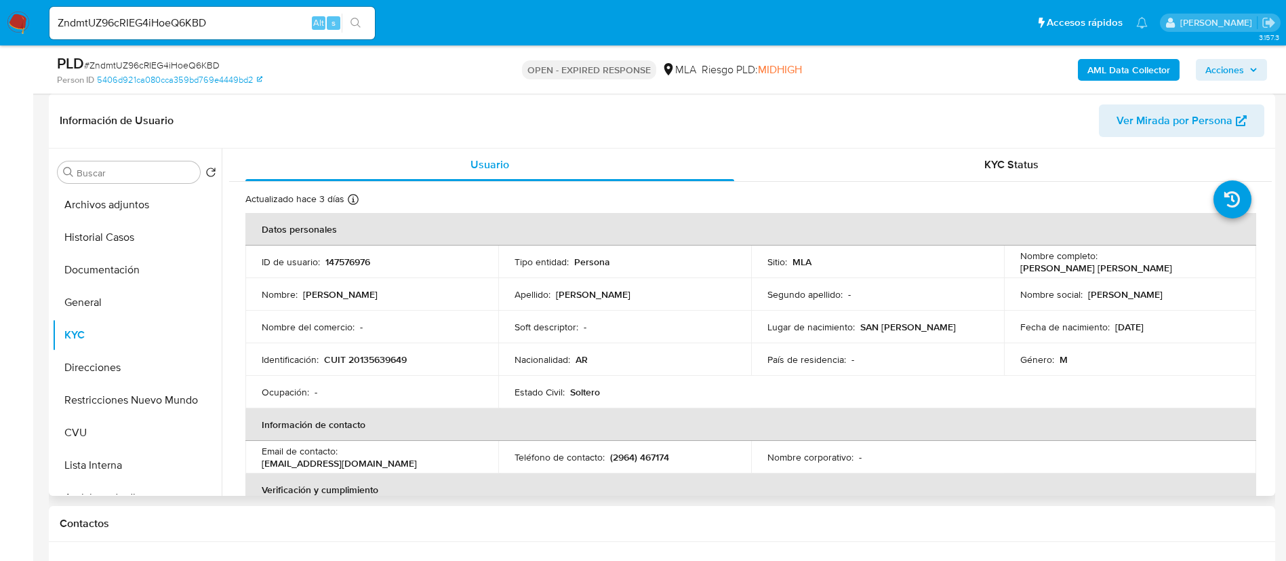
click at [345, 252] on td "ID de usuario : 147576976" at bounding box center [371, 261] width 253 height 33
click at [346, 252] on td "ID de usuario : 147576976" at bounding box center [371, 261] width 253 height 33
click at [348, 265] on p "147576976" at bounding box center [347, 262] width 45 height 12
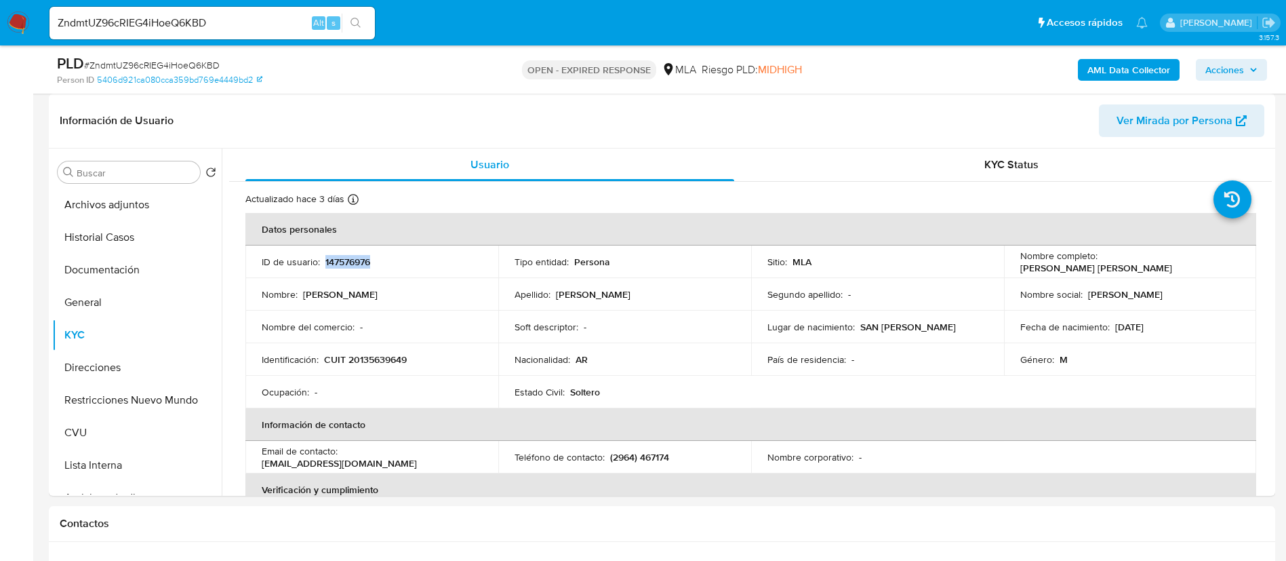
click at [1121, 71] on b "AML Data Collector" at bounding box center [1128, 70] width 83 height 22
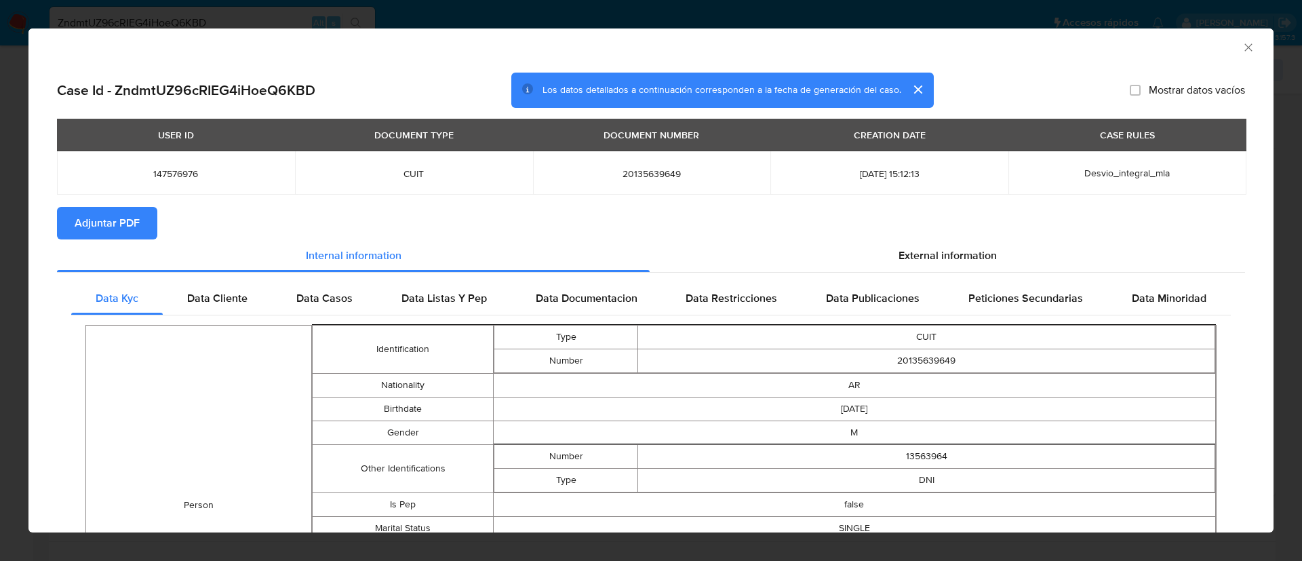
click at [134, 208] on span "Adjuntar PDF" at bounding box center [107, 223] width 65 height 30
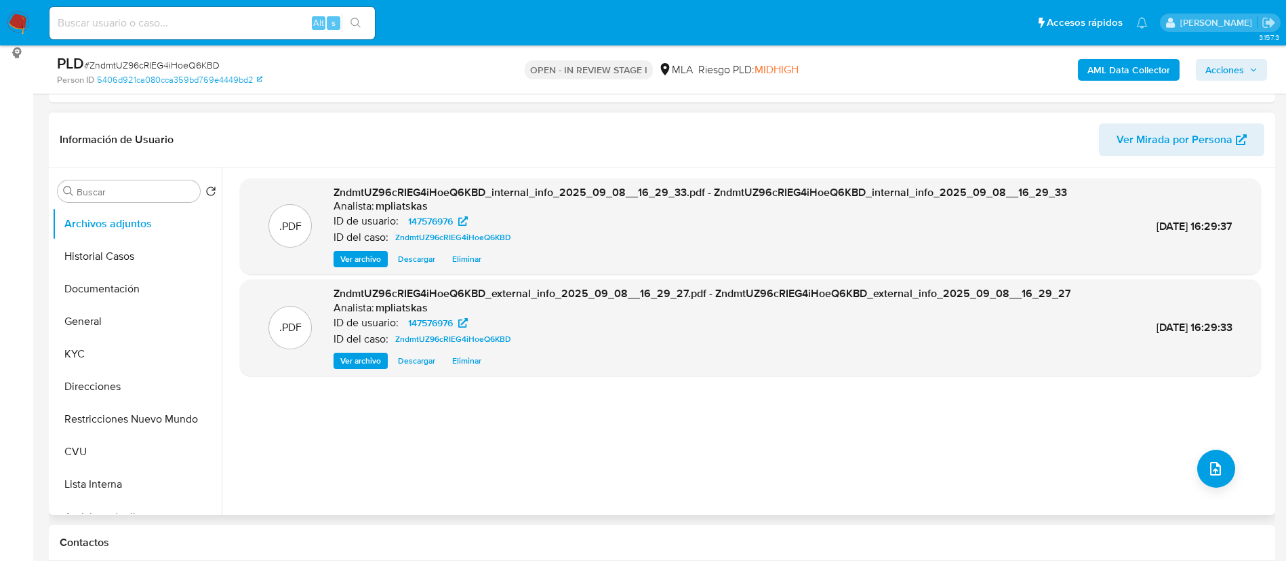
select select "10"
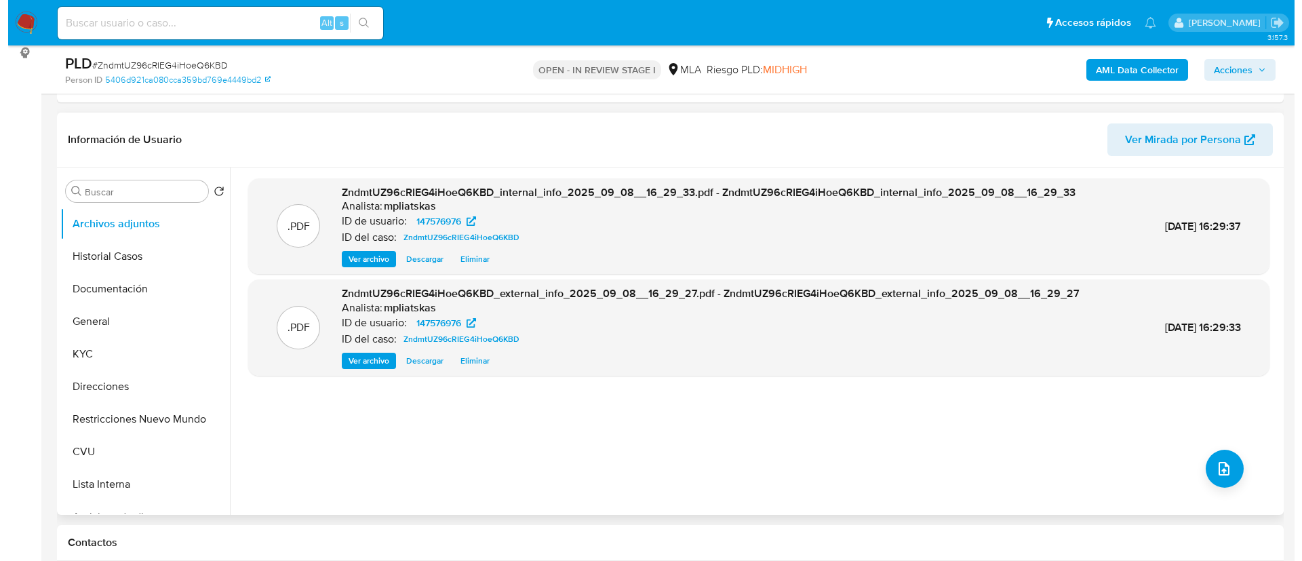
scroll to position [203, 0]
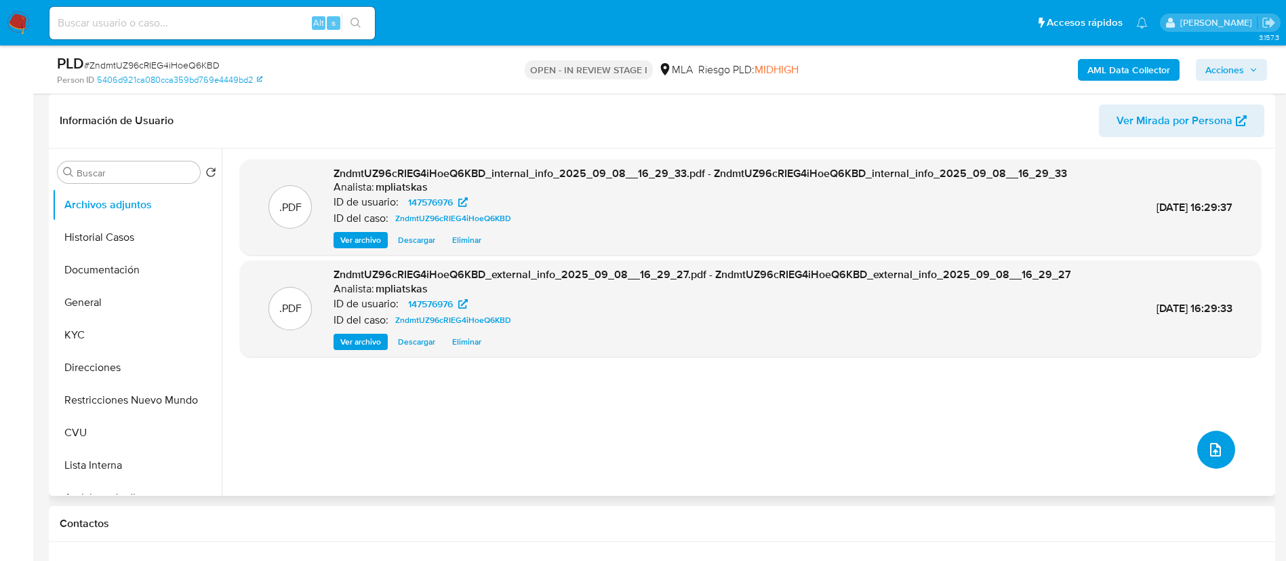
click at [1209, 453] on icon "upload-file" at bounding box center [1215, 449] width 16 height 16
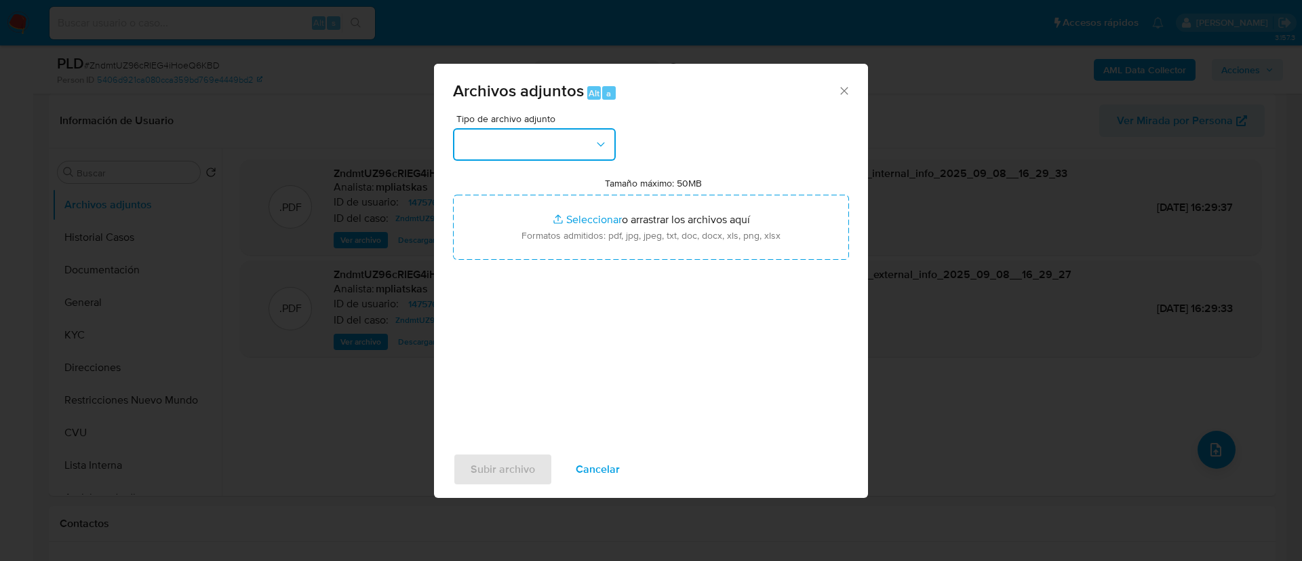
click at [488, 129] on button "button" at bounding box center [534, 144] width 163 height 33
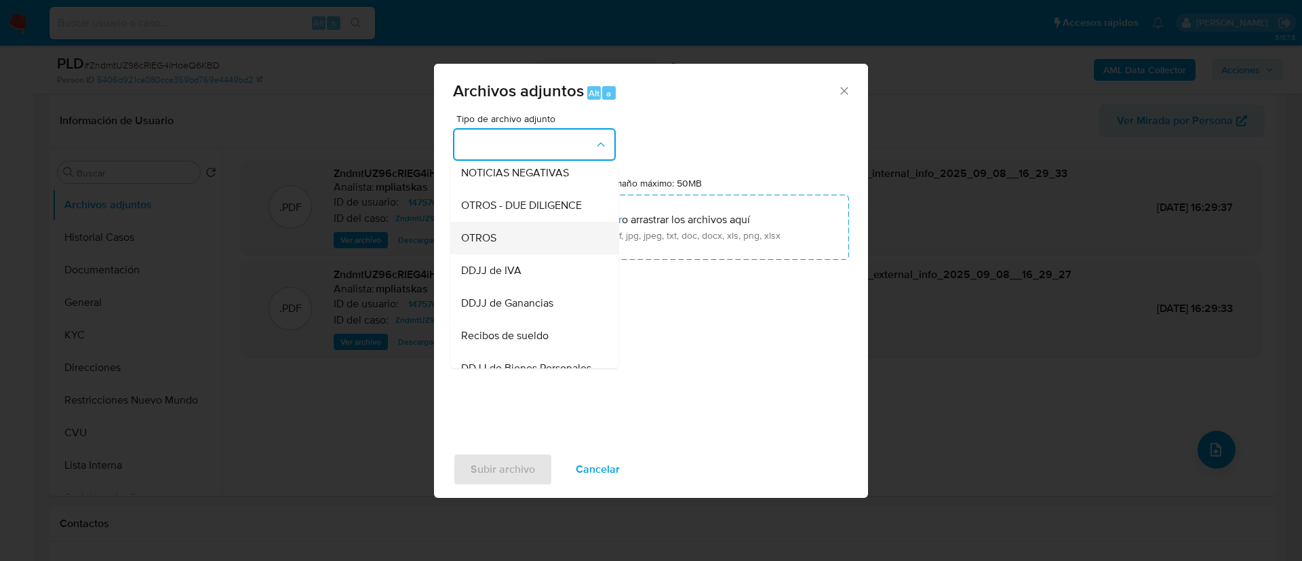
click at [509, 248] on div "OTROS" at bounding box center [530, 238] width 138 height 33
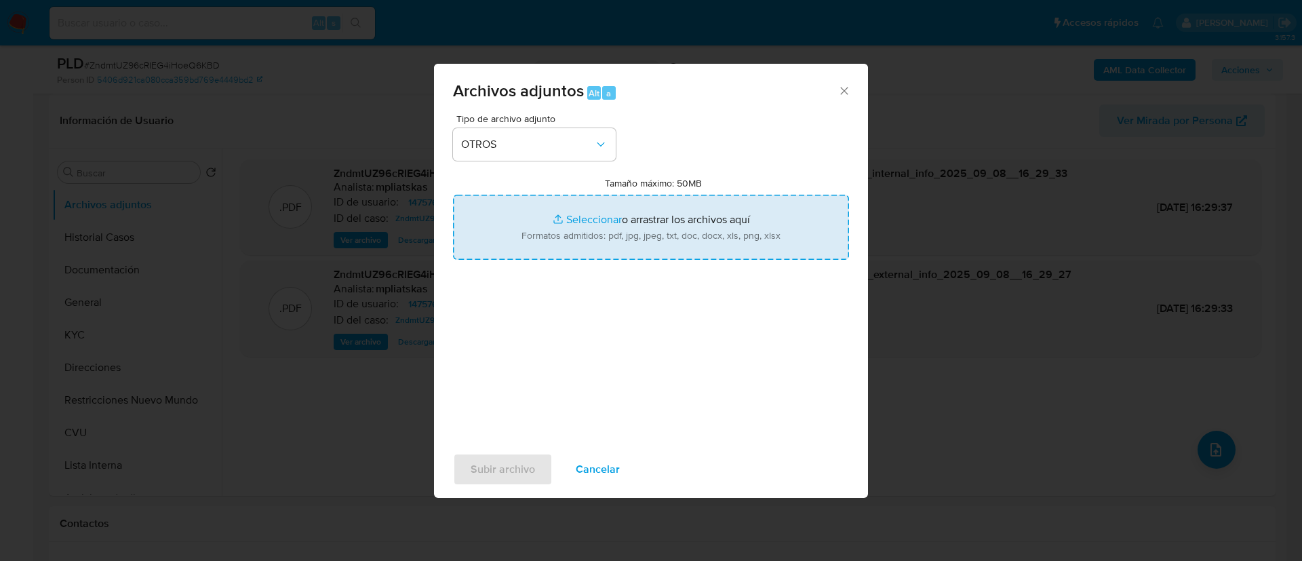
click at [540, 233] on input "Tamaño máximo: 50MB Seleccionar archivos" at bounding box center [651, 227] width 396 height 65
type input "C:\fakepath\147576976 Movimientos.xlsx"
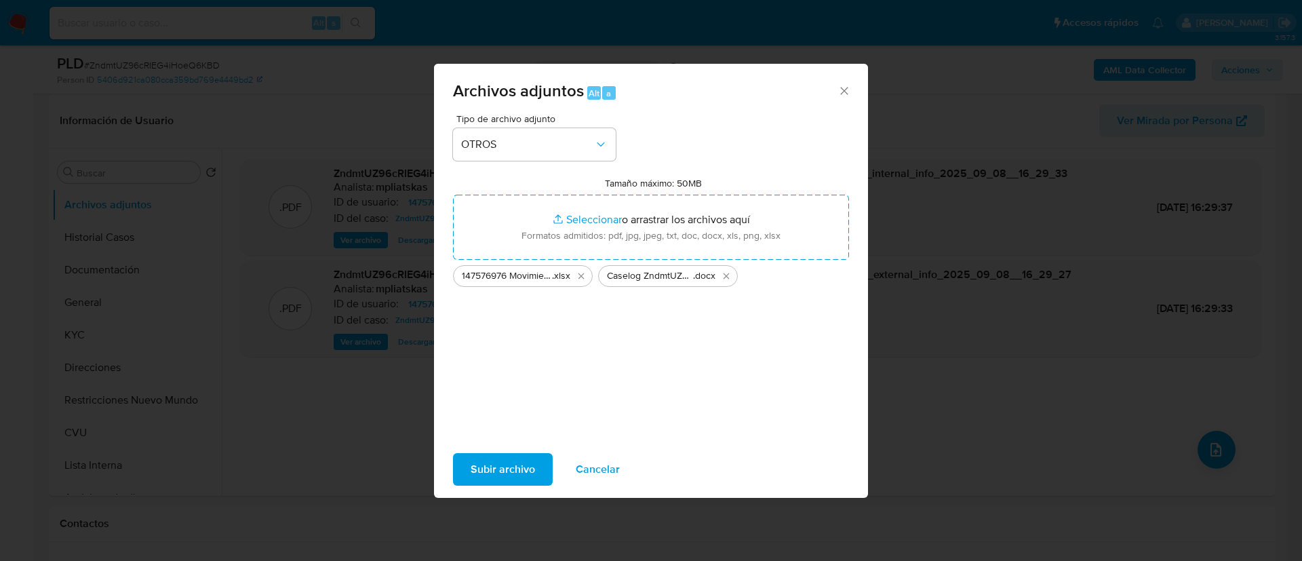
click at [517, 470] on span "Subir archivo" at bounding box center [503, 469] width 64 height 30
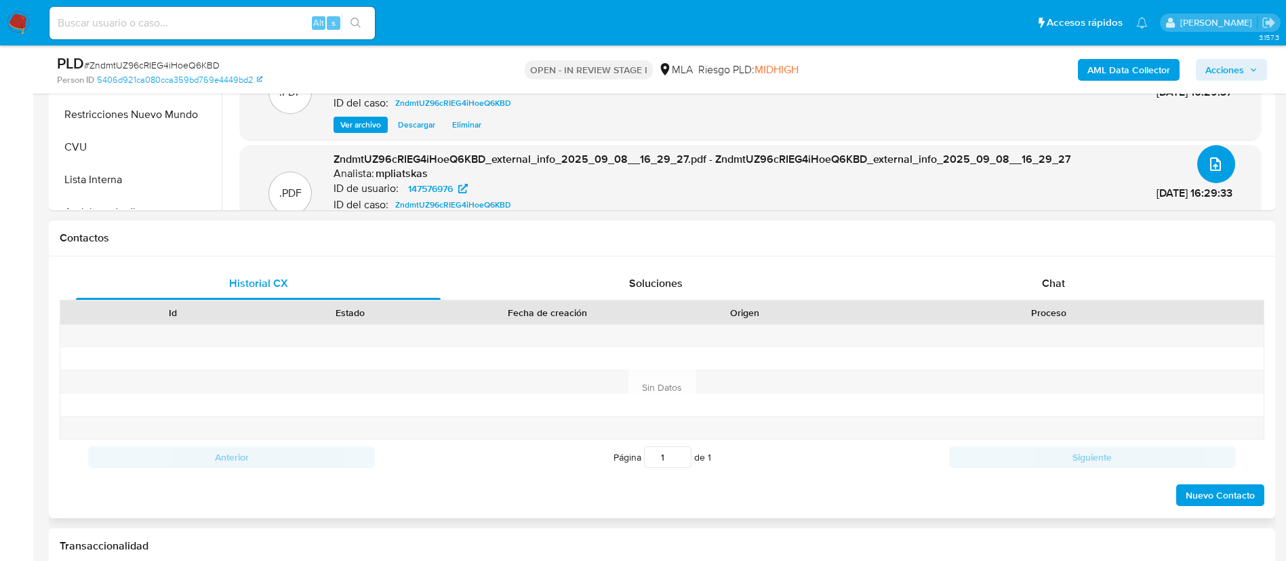
scroll to position [508, 0]
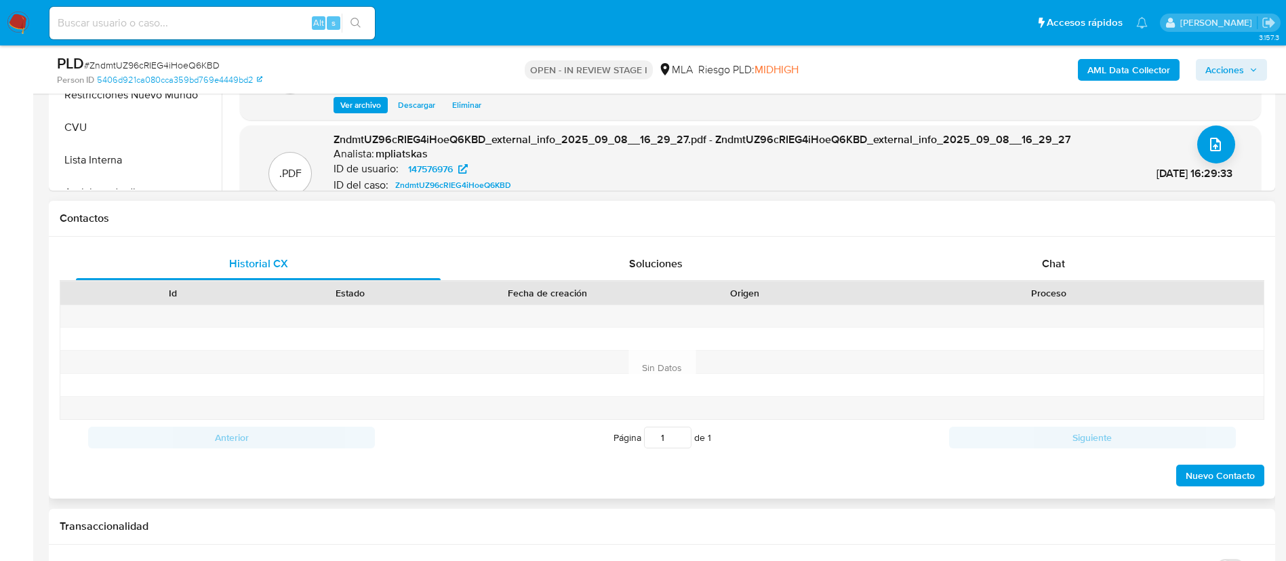
click at [972, 279] on div "Chat" at bounding box center [1053, 263] width 365 height 33
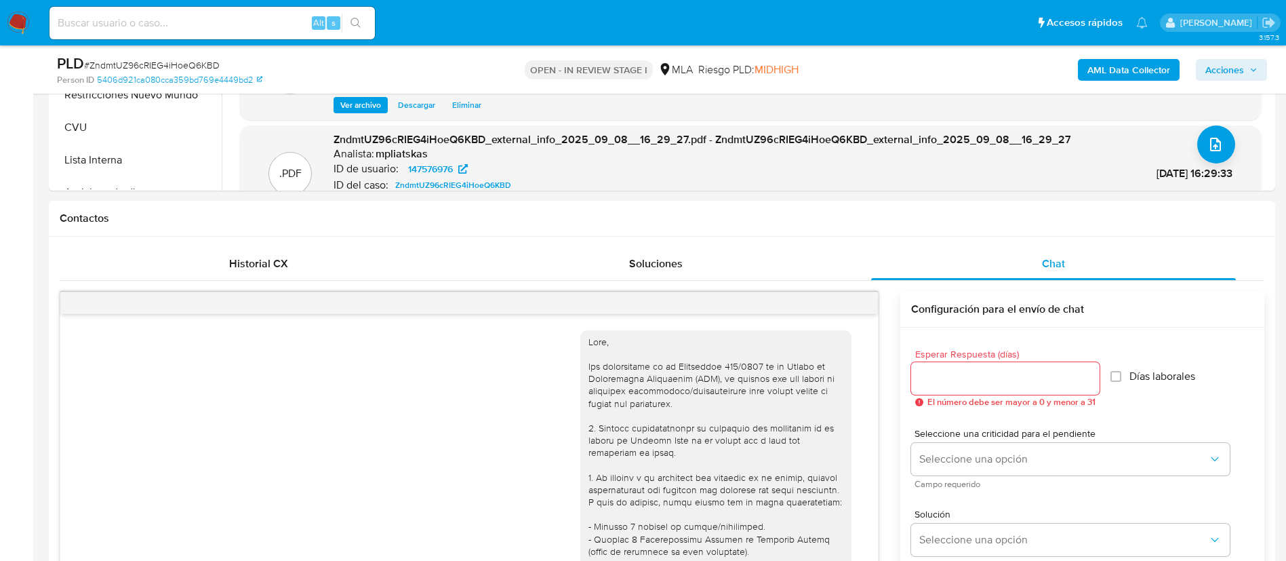
scroll to position [777, 0]
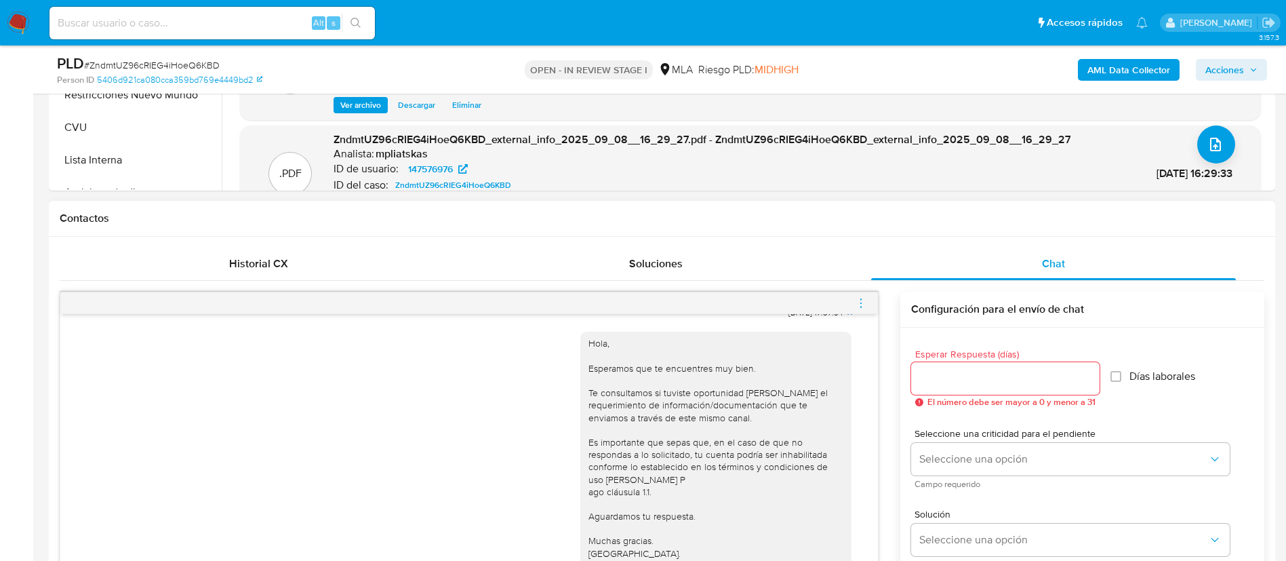
click at [857, 306] on icon "menu-action" at bounding box center [861, 303] width 12 height 12
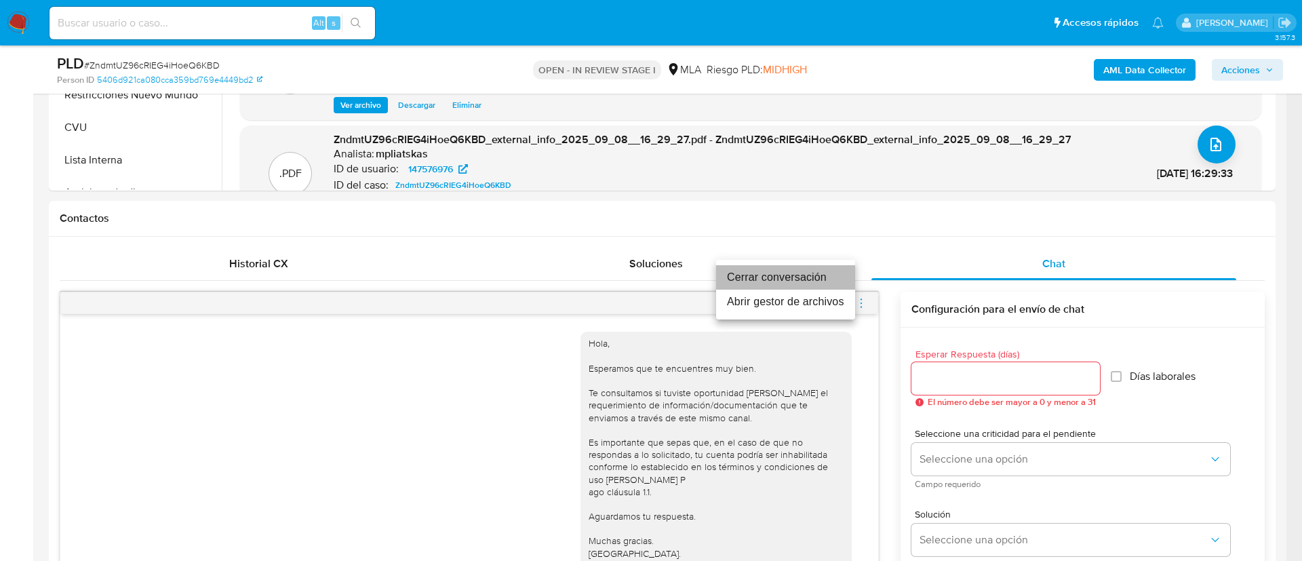
click at [824, 272] on li "Cerrar conversación" at bounding box center [785, 277] width 139 height 24
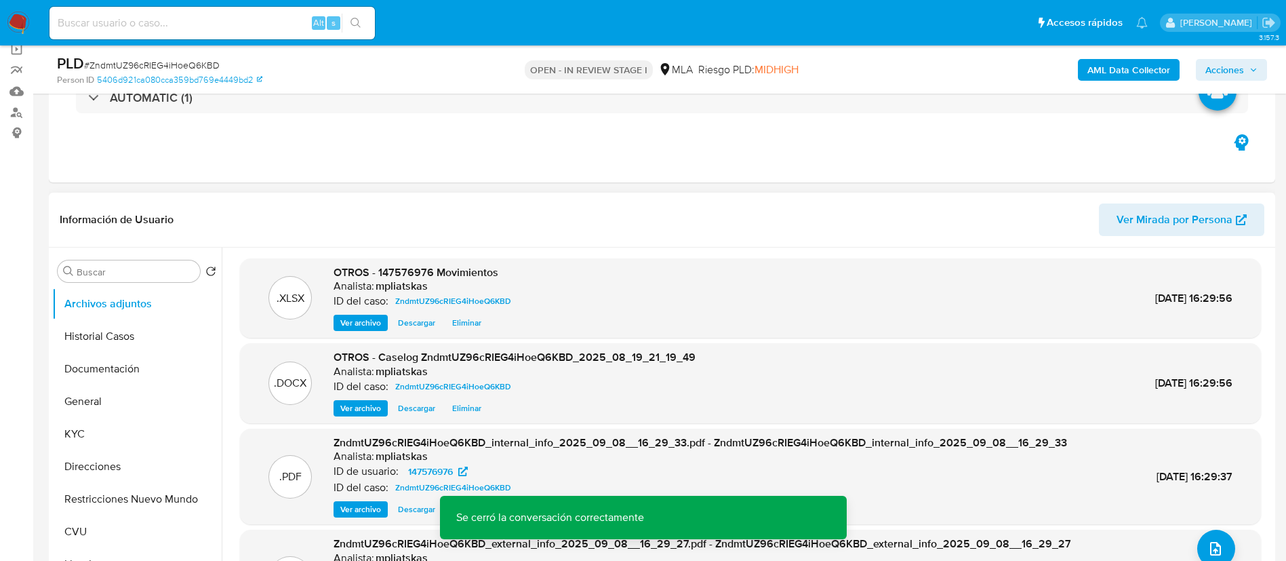
scroll to position [102, 0]
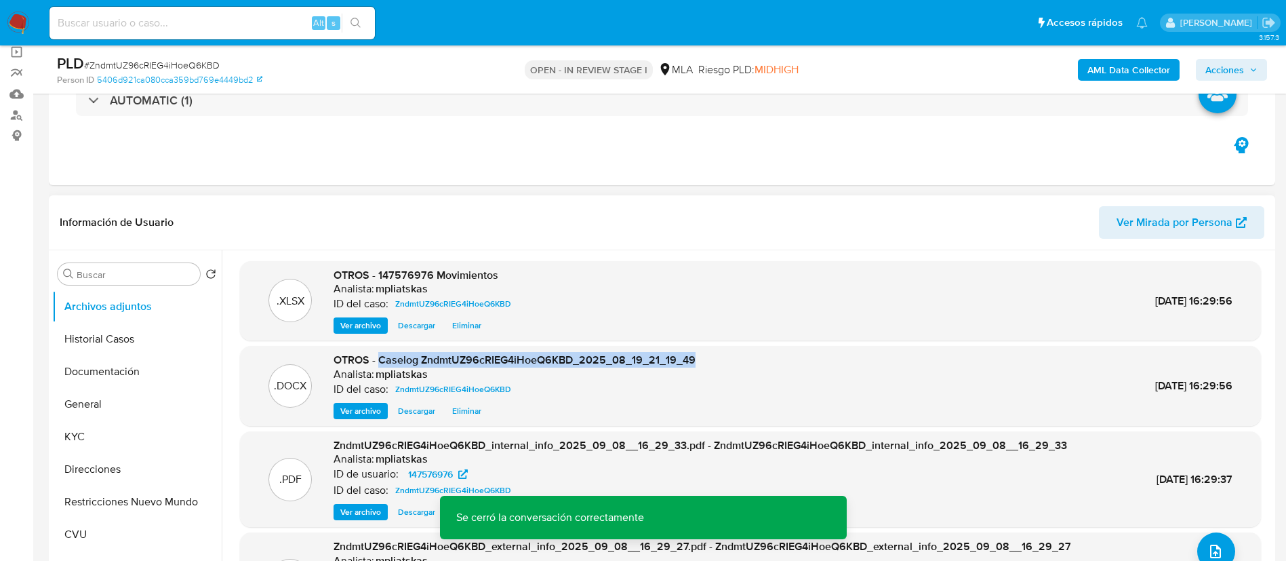
drag, startPoint x: 379, startPoint y: 356, endPoint x: 700, endPoint y: 346, distance: 320.8
click at [700, 346] on div ".DOCX OTROS - Caselog ZndmtUZ96cRIEG4iHoeQ6KBD_2025_08_19_21_19_49 Analista: mp…" at bounding box center [750, 386] width 1021 height 80
copy span "Caselog ZndmtUZ96cRIEG4iHoeQ6KBD_2025_08_19_21_19_49"
click at [1218, 63] on span "Acciones" at bounding box center [1224, 70] width 39 height 22
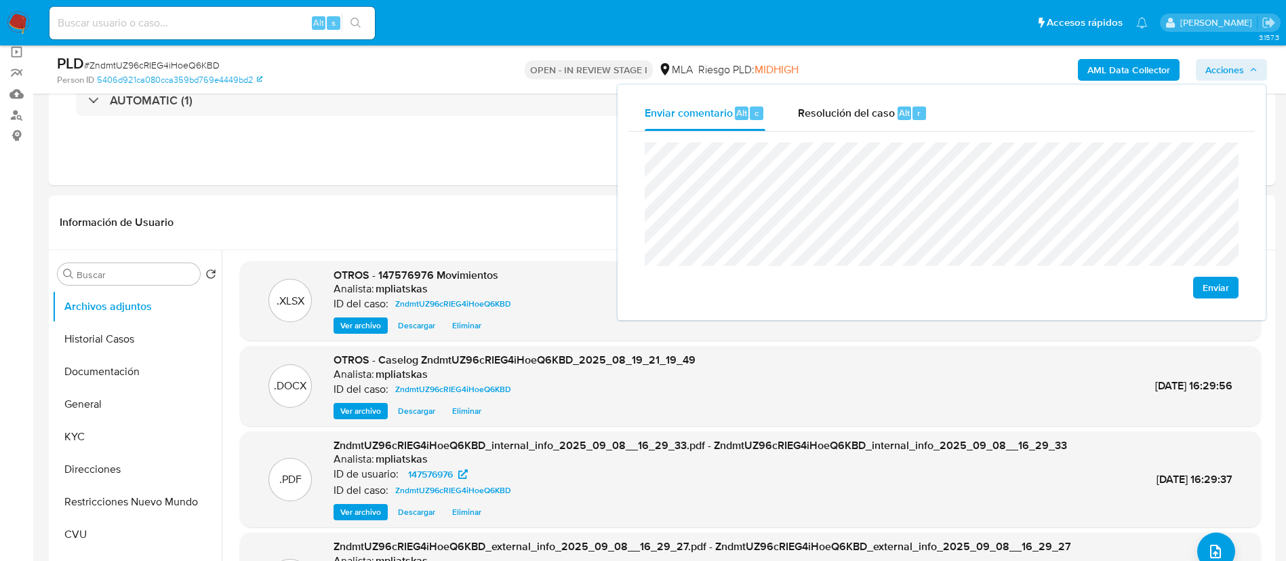
click at [907, 134] on div "Enviar" at bounding box center [941, 221] width 626 height 178
click at [892, 121] on div "Resolución del caso Alt r" at bounding box center [862, 113] width 129 height 35
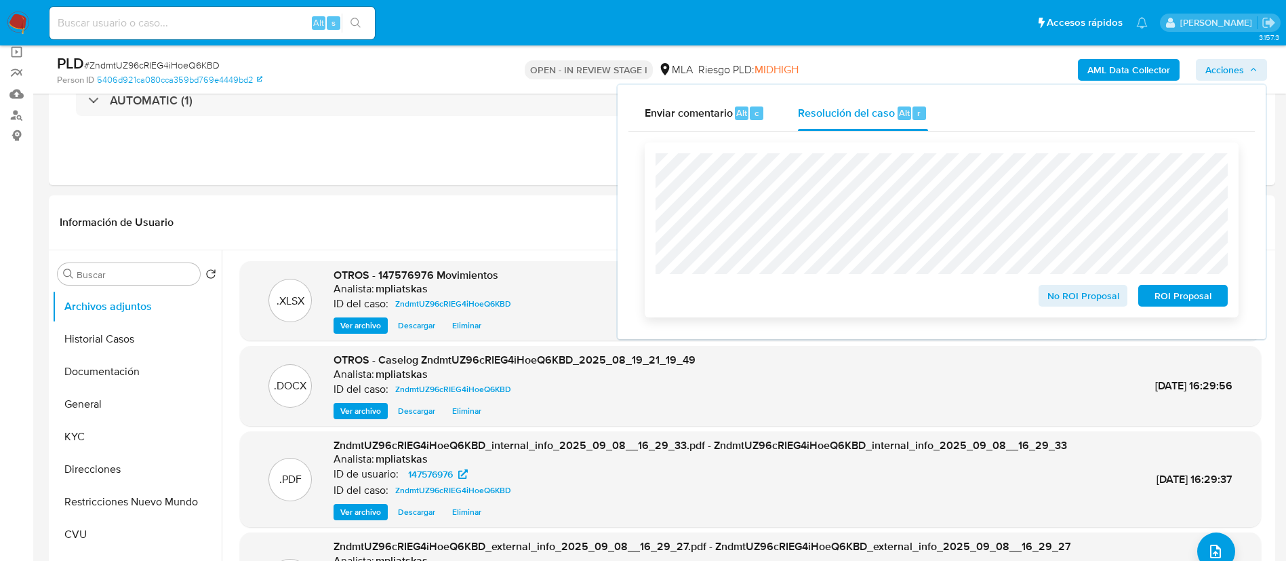
click at [1055, 289] on span "No ROI Proposal" at bounding box center [1083, 295] width 71 height 19
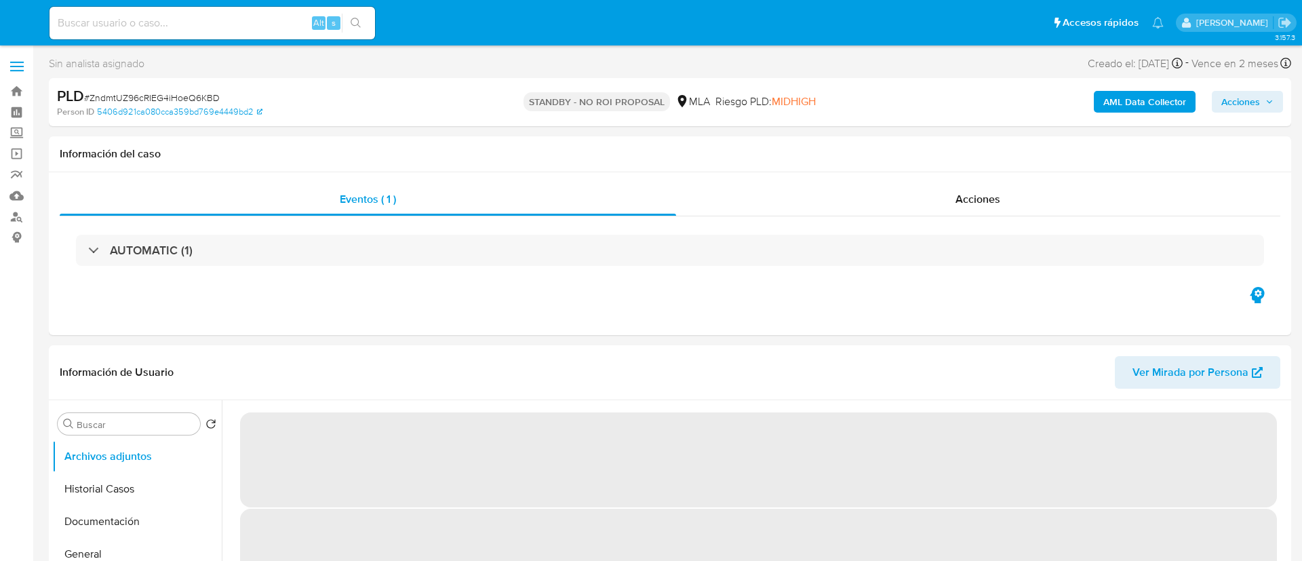
select select "10"
